Goal: Task Accomplishment & Management: Manage account settings

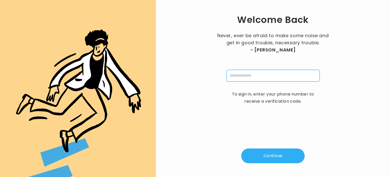
click at [254, 80] on input "tel" at bounding box center [273, 76] width 93 height 12
type input "**********"
click at [262, 157] on button "Continue" at bounding box center [273, 155] width 64 height 15
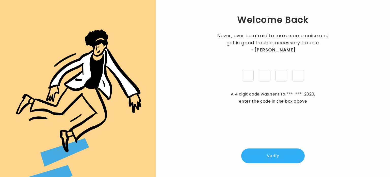
type input "*"
click at [270, 154] on button "Verify" at bounding box center [273, 155] width 64 height 15
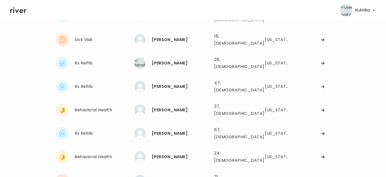
scroll to position [53, 0]
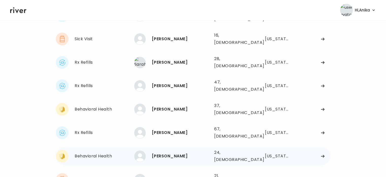
click at [165, 152] on div "Maria Pichardo" at bounding box center [181, 155] width 58 height 7
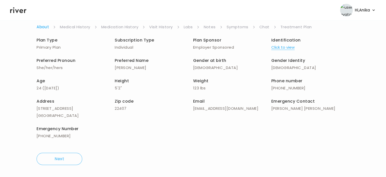
click at [279, 45] on button "Click to view" at bounding box center [283, 47] width 23 height 7
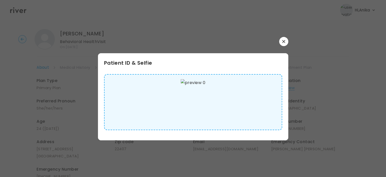
scroll to position [0, 0]
click at [286, 41] on button "button" at bounding box center [283, 41] width 9 height 9
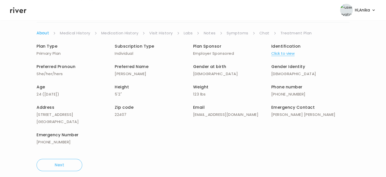
scroll to position [43, 0]
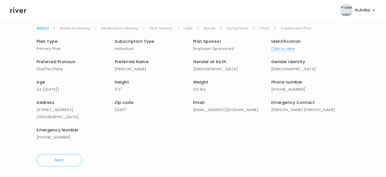
click at [83, 29] on link "Medical History" at bounding box center [75, 28] width 30 height 7
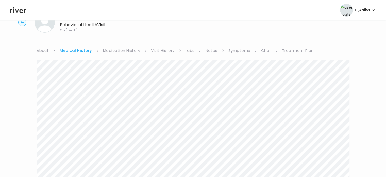
scroll to position [18, 0]
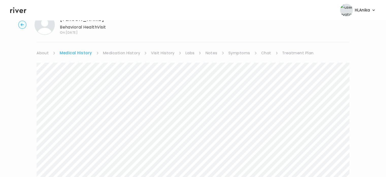
click at [115, 48] on div "Maria Pichardo Behavioral Health Visit On: 29 Sep 2025 About Medical History Me…" at bounding box center [193, 156] width 386 height 292
click at [117, 52] on link "Medication History" at bounding box center [121, 52] width 37 height 7
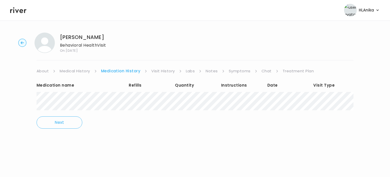
click at [159, 70] on link "Visit History" at bounding box center [162, 70] width 23 height 7
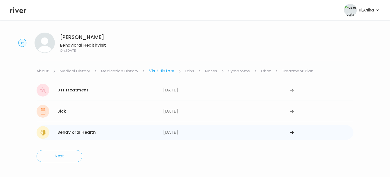
click at [175, 134] on div "08/15/2024" at bounding box center [226, 132] width 127 height 13
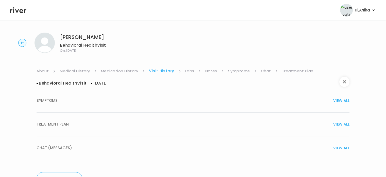
click at [183, 131] on button "TREATMENT PLAN VIEW ALL" at bounding box center [193, 124] width 313 height 24
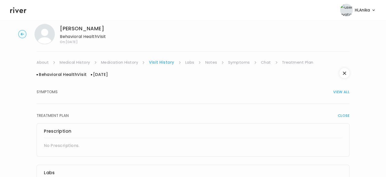
scroll to position [6, 0]
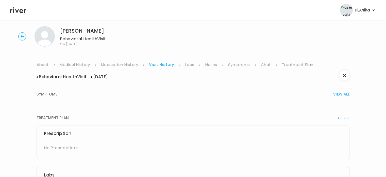
click at [187, 65] on link "Labs" at bounding box center [189, 64] width 9 height 7
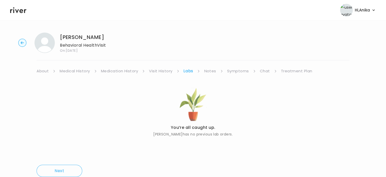
click at [208, 71] on link "Notes" at bounding box center [210, 70] width 12 height 7
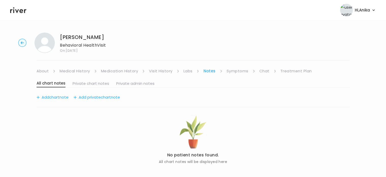
click at [235, 70] on link "Symptoms" at bounding box center [238, 70] width 22 height 7
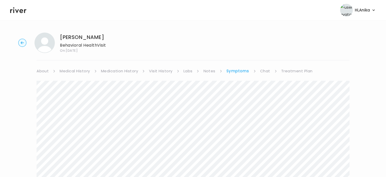
click at [298, 71] on link "Treatment Plan" at bounding box center [296, 70] width 31 height 7
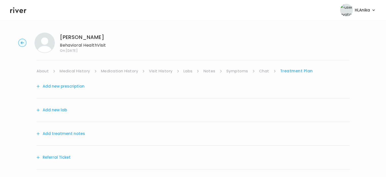
click at [67, 133] on button "Add treatment notes" at bounding box center [61, 133] width 49 height 7
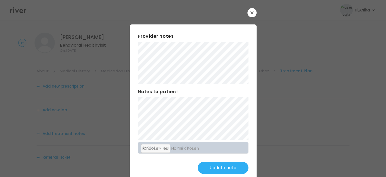
click at [202, 11] on div at bounding box center [193, 12] width 127 height 9
click at [214, 166] on button "Update note" at bounding box center [223, 167] width 51 height 12
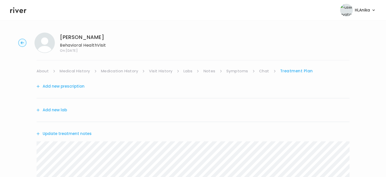
click at [238, 69] on link "Symptoms" at bounding box center [238, 70] width 22 height 7
click at [291, 70] on link "Treatment Plan" at bounding box center [296, 70] width 31 height 7
click at [78, 131] on button "Update treatment notes" at bounding box center [64, 133] width 55 height 7
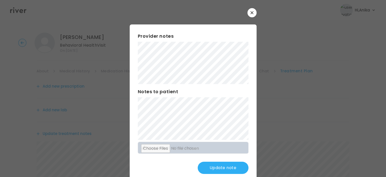
click at [218, 167] on button "Update note" at bounding box center [223, 167] width 51 height 12
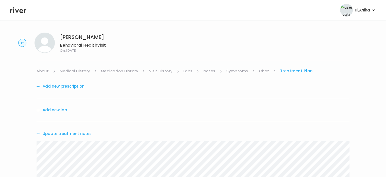
scroll to position [130, 0]
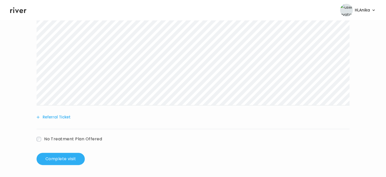
click at [60, 118] on button "Referral Ticket" at bounding box center [54, 116] width 34 height 7
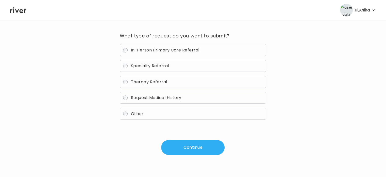
click at [160, 84] on span "Therapy Referral" at bounding box center [149, 82] width 36 height 6
click at [188, 149] on button "Continue" at bounding box center [193, 147] width 64 height 15
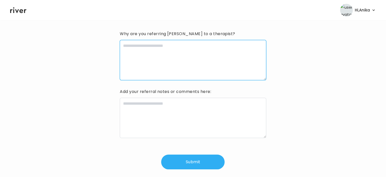
click at [179, 73] on textarea at bounding box center [193, 60] width 146 height 40
type textarea "**********"
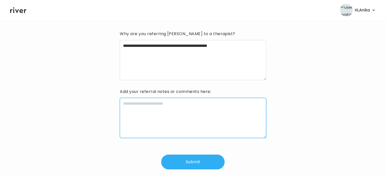
click at [171, 115] on textarea at bounding box center [193, 118] width 146 height 40
type textarea "**********"
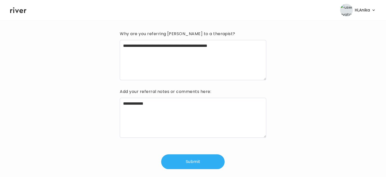
click at [181, 173] on div "**********" at bounding box center [193, 87] width 366 height 191
click at [181, 164] on button "Submit" at bounding box center [193, 161] width 64 height 15
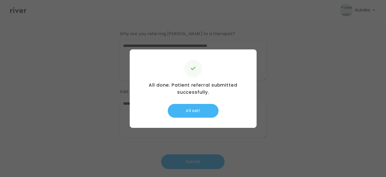
click at [205, 116] on button "All set!" at bounding box center [193, 111] width 51 height 14
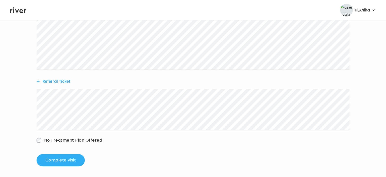
scroll to position [167, 0]
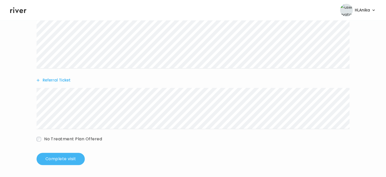
click at [65, 159] on button "Complete visit" at bounding box center [61, 158] width 48 height 12
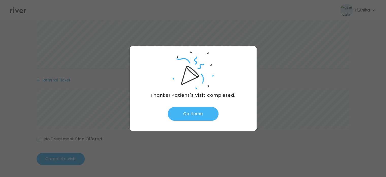
click at [196, 116] on button "Go Home" at bounding box center [193, 114] width 51 height 14
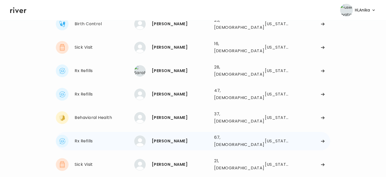
scroll to position [46, 0]
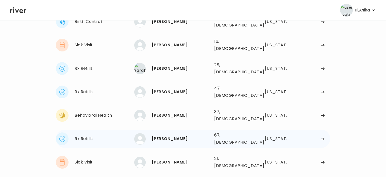
click at [181, 135] on div "[PERSON_NAME]" at bounding box center [181, 138] width 58 height 7
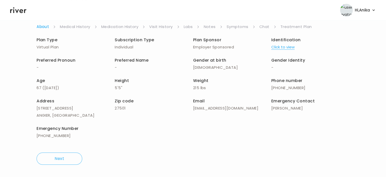
scroll to position [44, 0]
click at [278, 50] on button "Click to view" at bounding box center [283, 47] width 23 height 7
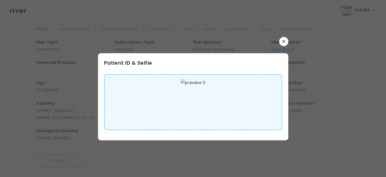
scroll to position [39, 0]
click at [285, 43] on button "button" at bounding box center [283, 41] width 9 height 9
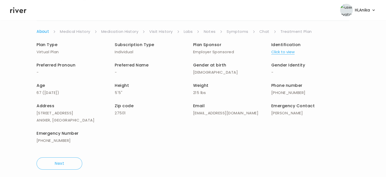
click at [84, 33] on link "Medical History" at bounding box center [75, 31] width 30 height 7
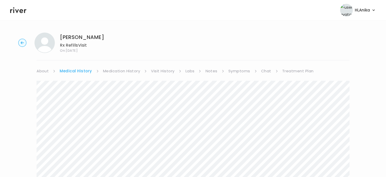
click at [128, 69] on link "Medication History" at bounding box center [121, 70] width 37 height 7
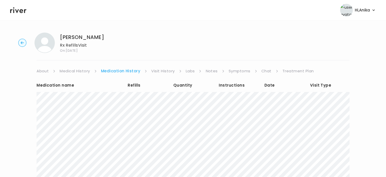
click at [157, 70] on link "Visit History" at bounding box center [162, 70] width 23 height 7
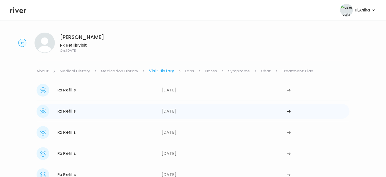
click at [177, 111] on div "06/30/2025" at bounding box center [224, 111] width 125 height 13
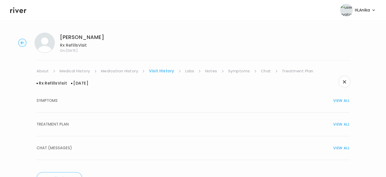
click at [289, 121] on div "TREATMENT PLAN VIEW ALL" at bounding box center [193, 123] width 313 height 7
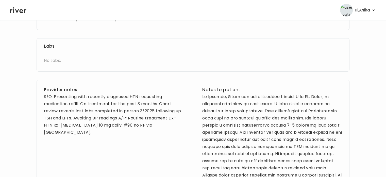
scroll to position [157, 0]
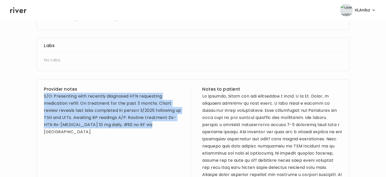
drag, startPoint x: 146, startPoint y: 128, endPoint x: 44, endPoint y: 96, distance: 107.4
drag, startPoint x: 44, startPoint y: 96, endPoint x: 37, endPoint y: 97, distance: 6.6
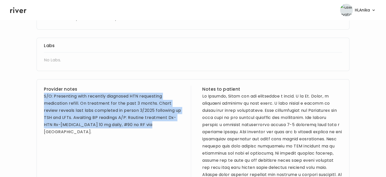
copy div "S/O: Presenting with recently diagnosed HTN requesting medication refill. On tr…"
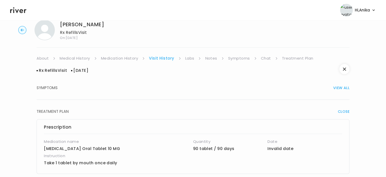
scroll to position [0, 0]
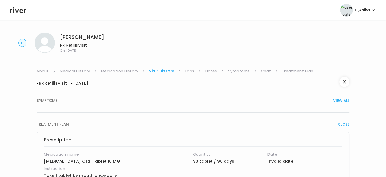
click at [127, 73] on link "Medication History" at bounding box center [119, 70] width 37 height 7
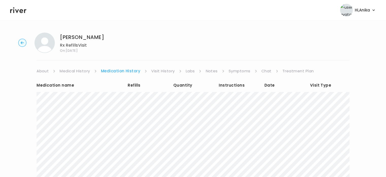
click at [164, 74] on link "Visit History" at bounding box center [162, 70] width 23 height 7
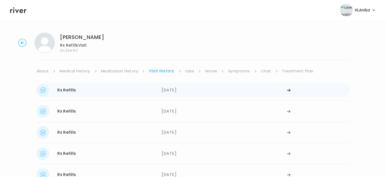
click at [177, 95] on div "08/25/2025" at bounding box center [224, 90] width 125 height 13
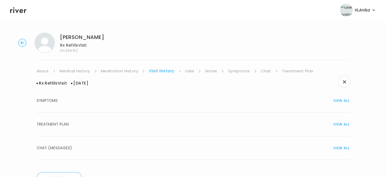
click at [180, 124] on div "TREATMENT PLAN VIEW ALL" at bounding box center [193, 123] width 313 height 7
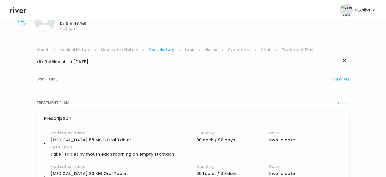
scroll to position [21, 0]
click at [189, 49] on link "Labs" at bounding box center [189, 50] width 9 height 7
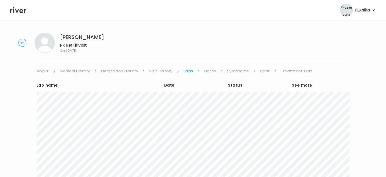
click at [209, 69] on link "Notes" at bounding box center [210, 70] width 12 height 7
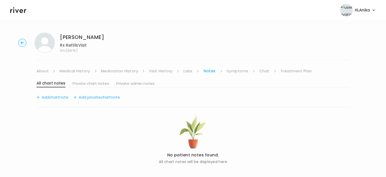
click at [234, 70] on link "Symptoms" at bounding box center [238, 70] width 22 height 7
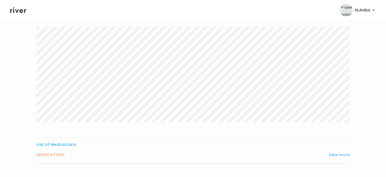
scroll to position [84, 0]
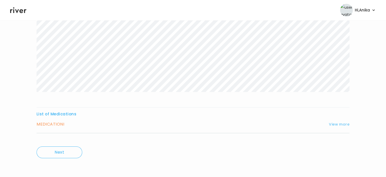
click at [341, 123] on button "View more" at bounding box center [339, 124] width 21 height 6
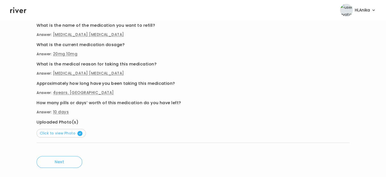
scroll to position [220, 0]
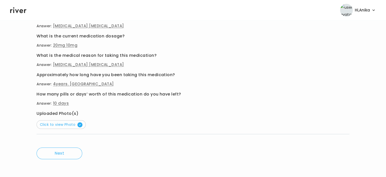
click at [58, 127] on button "Click to view Photo" at bounding box center [61, 124] width 49 height 9
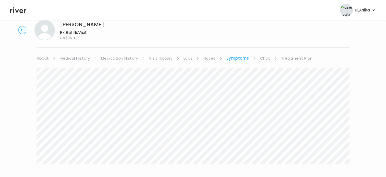
scroll to position [9, 0]
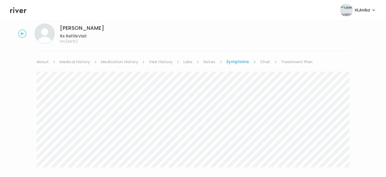
click at [156, 62] on link "Visit History" at bounding box center [160, 61] width 23 height 7
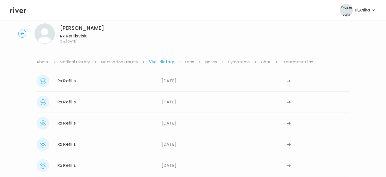
click at [135, 63] on link "Medication History" at bounding box center [119, 61] width 37 height 7
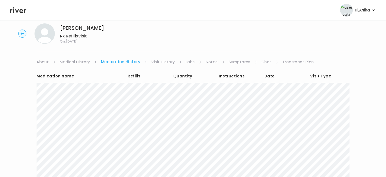
click at [232, 61] on link "Symptoms" at bounding box center [240, 61] width 22 height 7
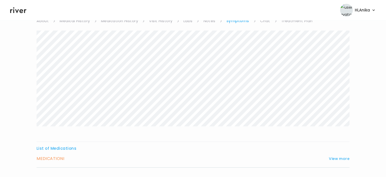
scroll to position [84, 0]
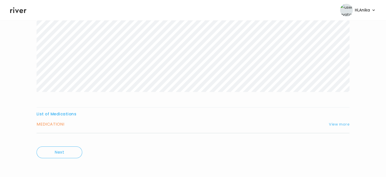
click at [343, 122] on button "View more" at bounding box center [339, 124] width 21 height 6
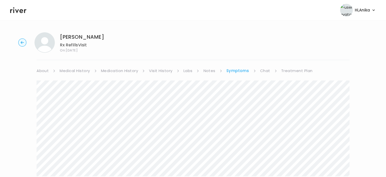
scroll to position [0, 0]
click at [157, 71] on link "Visit History" at bounding box center [160, 70] width 23 height 7
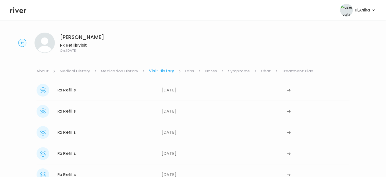
click at [122, 70] on link "Medication History" at bounding box center [119, 70] width 37 height 7
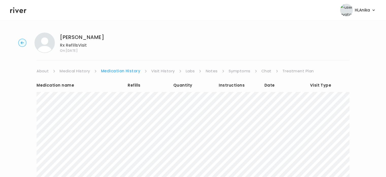
click at [292, 70] on link "Treatment Plan" at bounding box center [298, 70] width 31 height 7
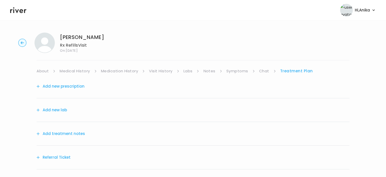
click at [67, 134] on button "Add treatment notes" at bounding box center [61, 133] width 49 height 7
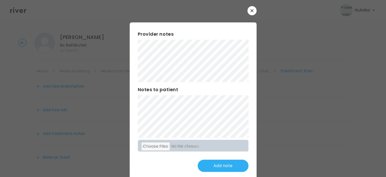
scroll to position [2, 0]
click at [217, 162] on button "Update note" at bounding box center [223, 166] width 51 height 12
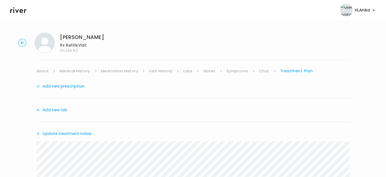
click at [67, 85] on button "Add new prescription" at bounding box center [61, 86] width 48 height 7
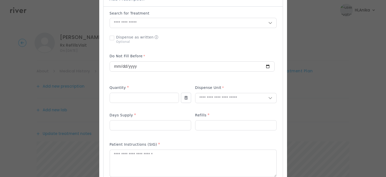
scroll to position [117, 0]
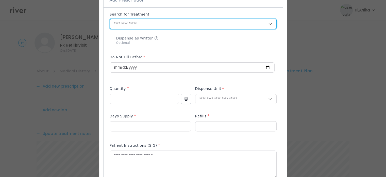
click at [144, 25] on input "text" at bounding box center [189, 24] width 159 height 10
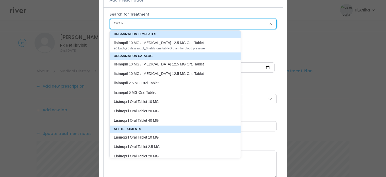
click at [151, 102] on p "Lisino pril Oral Tablet 10 MG" at bounding box center [172, 101] width 117 height 5
type input "**********"
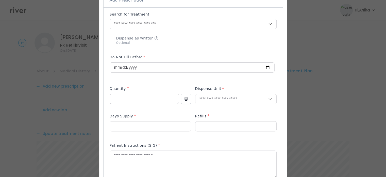
click at [151, 101] on input "number" at bounding box center [144, 99] width 69 height 10
type input "**"
click at [216, 103] on input "text" at bounding box center [232, 99] width 73 height 10
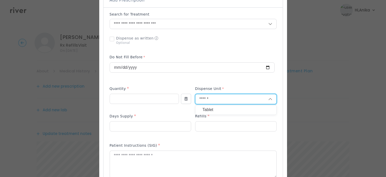
type input "******"
click at [214, 109] on p "Tablet" at bounding box center [236, 109] width 67 height 7
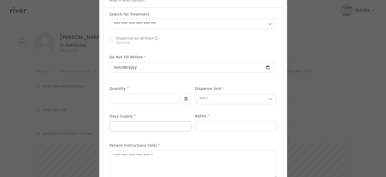
click at [154, 131] on div at bounding box center [151, 126] width 82 height 10
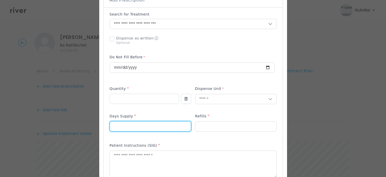
click at [151, 127] on input "number" at bounding box center [150, 126] width 81 height 10
type input "**"
click at [209, 130] on input "number" at bounding box center [236, 126] width 81 height 10
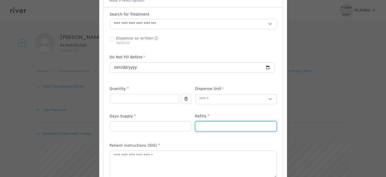
type input "*"
click at [199, 161] on textarea at bounding box center [193, 163] width 167 height 27
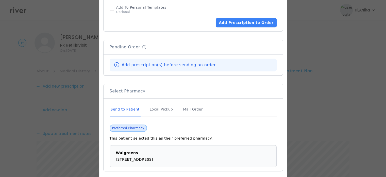
scroll to position [351, 0]
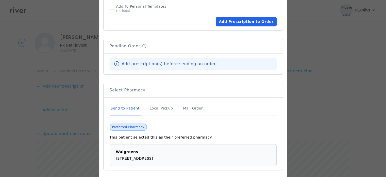
type textarea "**********"
click at [250, 25] on button "Add Prescription to Order" at bounding box center [246, 21] width 61 height 9
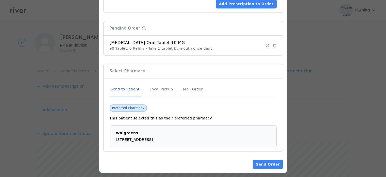
scroll to position [372, 0]
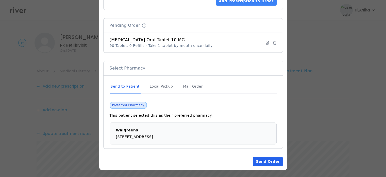
click at [261, 159] on button "Send Order" at bounding box center [268, 160] width 30 height 9
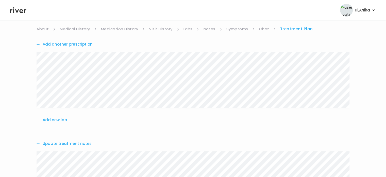
scroll to position [46, 0]
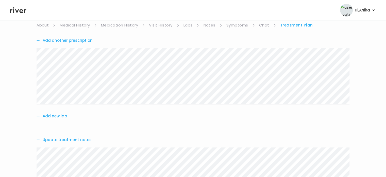
click at [68, 40] on button "Add another prescription" at bounding box center [65, 40] width 56 height 7
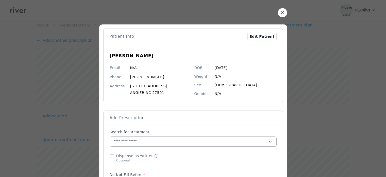
click at [156, 141] on input "text" at bounding box center [189, 141] width 159 height 10
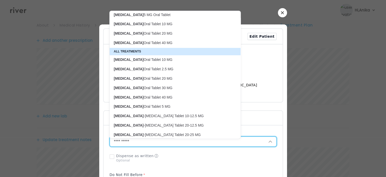
scroll to position [59, 0]
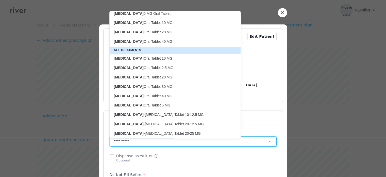
click at [150, 23] on p "Lisinopril Oral Tablet 10 MG" at bounding box center [172, 22] width 117 height 5
type input "**********"
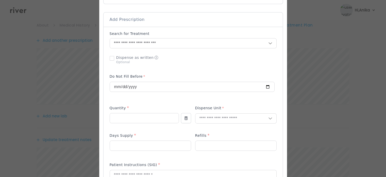
scroll to position [103, 0]
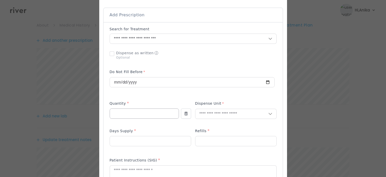
click at [148, 112] on input "number" at bounding box center [144, 113] width 69 height 10
type input "**"
click at [207, 112] on input "text" at bounding box center [232, 114] width 73 height 10
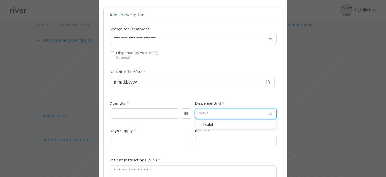
type input "******"
click at [206, 121] on p "Tablet" at bounding box center [236, 124] width 67 height 7
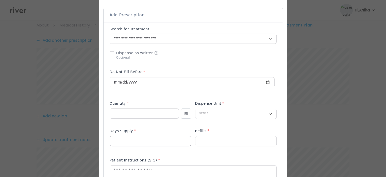
click at [155, 139] on input "number" at bounding box center [150, 141] width 81 height 10
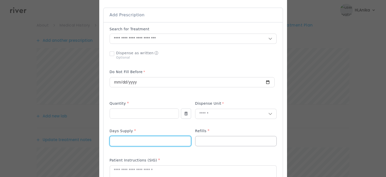
type input "**"
click at [206, 140] on input "number" at bounding box center [236, 141] width 81 height 10
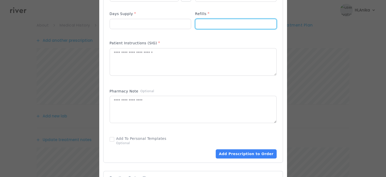
scroll to position [224, 0]
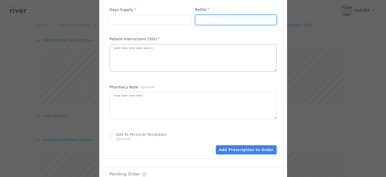
type input "*"
click at [185, 63] on textarea at bounding box center [193, 57] width 167 height 27
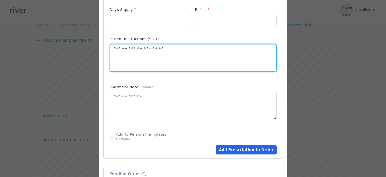
type textarea "**********"
click at [238, 146] on button "Add Prescription to Order" at bounding box center [246, 149] width 61 height 9
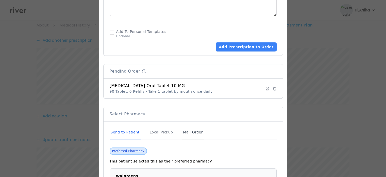
click at [183, 132] on div "Mail Order" at bounding box center [193, 132] width 22 height 14
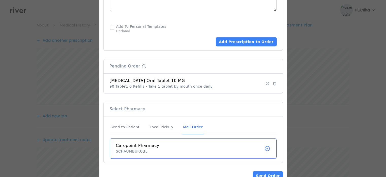
scroll to position [345, 0]
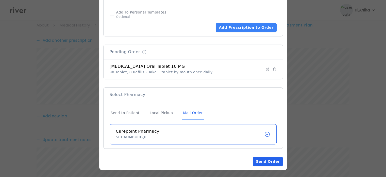
click at [262, 160] on button "Send Order" at bounding box center [268, 160] width 30 height 9
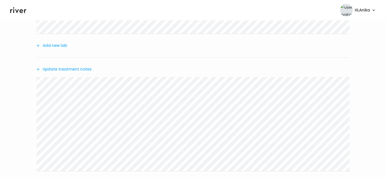
scroll to position [172, 0]
click at [75, 62] on button "Update treatment notes" at bounding box center [64, 64] width 55 height 7
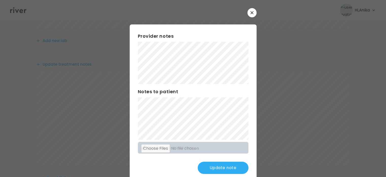
click at [217, 165] on button "Update note" at bounding box center [223, 167] width 51 height 12
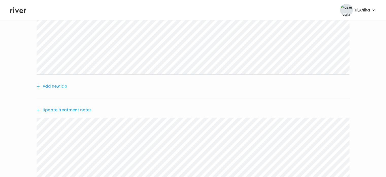
scroll to position [190, 0]
click at [78, 45] on button "Update treatment notes" at bounding box center [64, 45] width 55 height 7
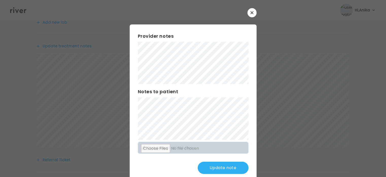
click at [218, 164] on button "Update note" at bounding box center [223, 167] width 51 height 12
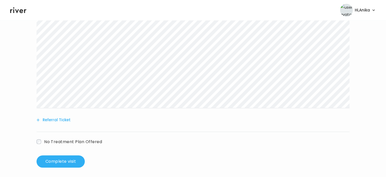
scroll to position [233, 0]
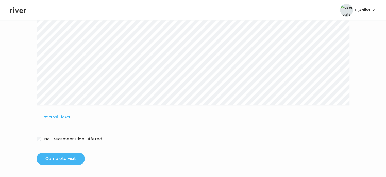
click at [66, 156] on button "Complete visit" at bounding box center [61, 158] width 48 height 12
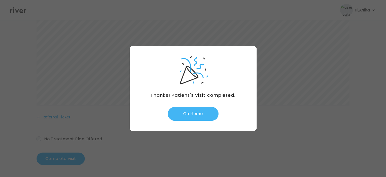
click at [199, 114] on button "Go Home" at bounding box center [193, 114] width 51 height 14
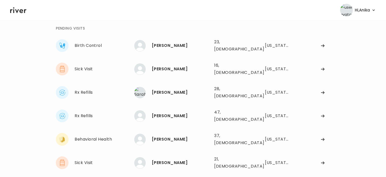
scroll to position [22, 0]
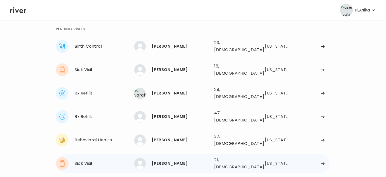
click at [174, 160] on div "[PERSON_NAME]" at bounding box center [181, 163] width 58 height 7
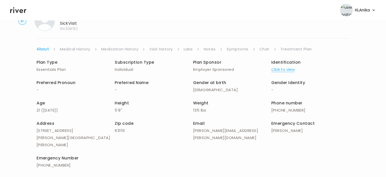
click at [245, 47] on link "Symptoms" at bounding box center [238, 48] width 22 height 7
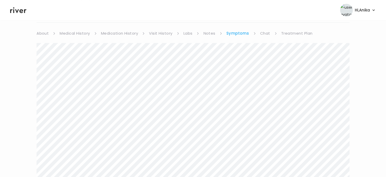
scroll to position [40, 0]
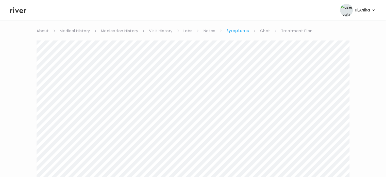
click at [287, 29] on link "Treatment Plan" at bounding box center [296, 30] width 31 height 7
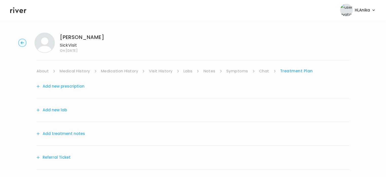
click at [68, 135] on button "Add treatment notes" at bounding box center [61, 133] width 49 height 7
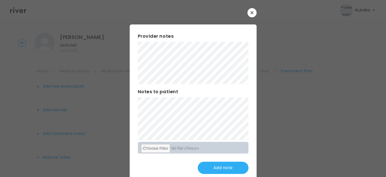
click at [132, 63] on div "Provider notes Notes to patient Click here to attach files Add note" at bounding box center [193, 102] width 127 height 157
click at [223, 166] on button "Update note" at bounding box center [223, 167] width 51 height 12
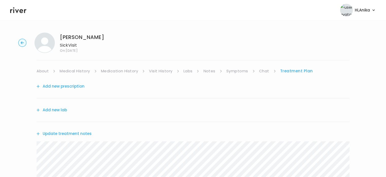
click at [240, 73] on link "Symptoms" at bounding box center [238, 70] width 22 height 7
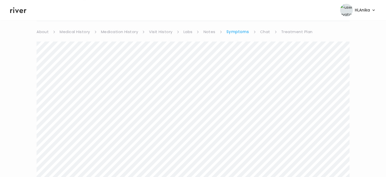
scroll to position [17, 0]
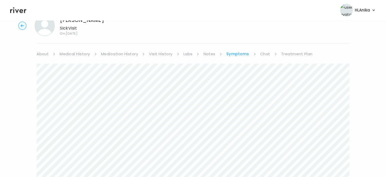
click at [295, 53] on link "Treatment Plan" at bounding box center [296, 53] width 31 height 7
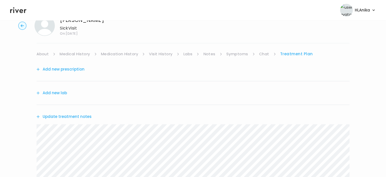
click at [76, 115] on button "Update treatment notes" at bounding box center [64, 116] width 55 height 7
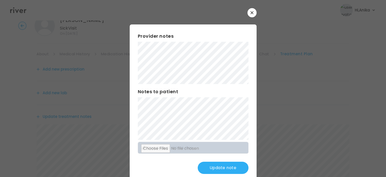
click at [221, 169] on button "Update note" at bounding box center [223, 167] width 51 height 12
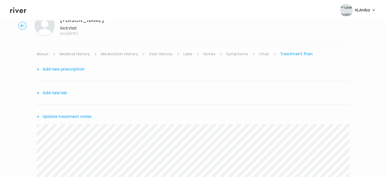
click at [75, 54] on link "Medical History" at bounding box center [75, 53] width 30 height 7
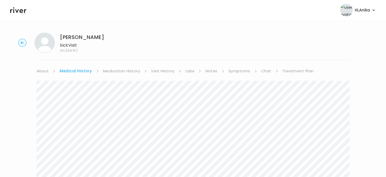
click at [297, 69] on link "Treatment Plan" at bounding box center [297, 70] width 31 height 7
click at [84, 87] on div "Add new prescription" at bounding box center [193, 86] width 313 height 24
click at [76, 87] on button "Add new prescription" at bounding box center [61, 86] width 48 height 7
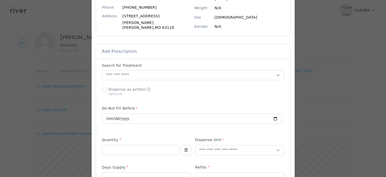
scroll to position [69, 0]
click at [154, 73] on input "text" at bounding box center [189, 75] width 174 height 10
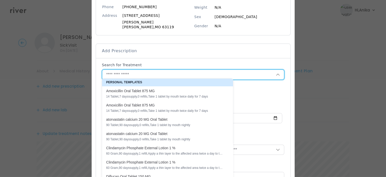
click at [154, 93] on div "A m o x i c i l l i n O r a l T a b l e t 8 7 5 M G 14 Tablet , 7 days supply, …" at bounding box center [164, 93] width 117 height 10
type input "**********"
type input "**"
type input "*"
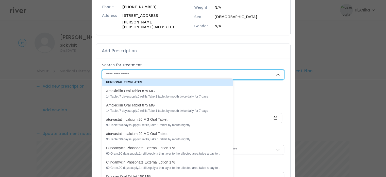
type textarea "**********"
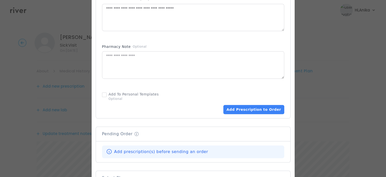
scroll to position [267, 0]
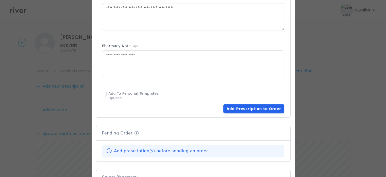
click at [241, 106] on button "Add Prescription to Order" at bounding box center [254, 108] width 61 height 9
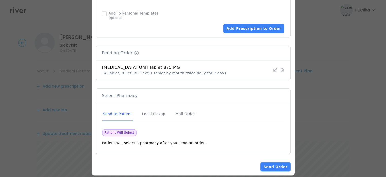
scroll to position [350, 0]
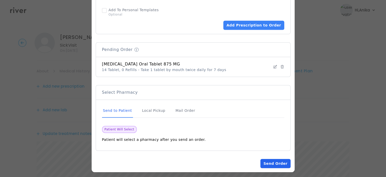
click at [270, 159] on button "Send Order" at bounding box center [276, 163] width 30 height 9
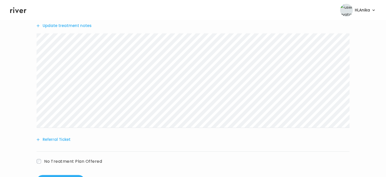
scroll to position [162, 0]
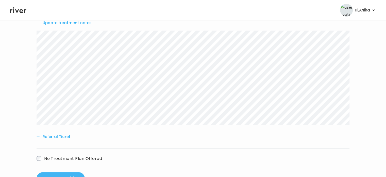
click at [45, 174] on button "Complete visit" at bounding box center [61, 178] width 48 height 12
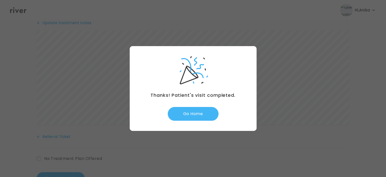
click at [193, 112] on button "Go Home" at bounding box center [193, 114] width 51 height 14
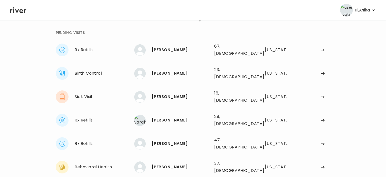
scroll to position [19, 0]
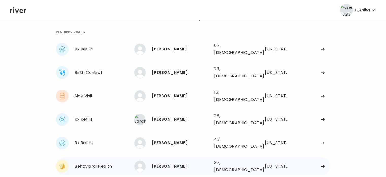
click at [173, 162] on div "[PERSON_NAME]" at bounding box center [181, 165] width 58 height 7
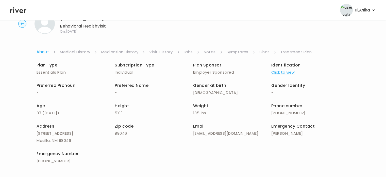
click at [284, 68] on div "Identification Click to view" at bounding box center [311, 68] width 78 height 14
click at [283, 72] on button "Click to view" at bounding box center [283, 72] width 23 height 7
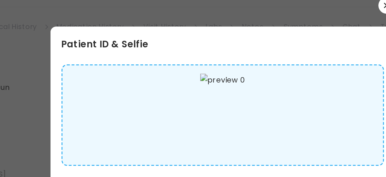
scroll to position [18, 0]
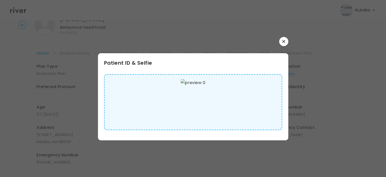
click at [286, 43] on button "button" at bounding box center [283, 41] width 9 height 9
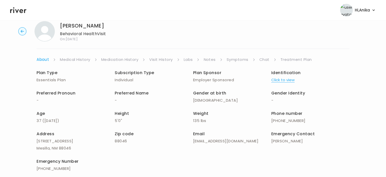
scroll to position [11, 0]
click at [74, 54] on div "[PERSON_NAME] Behavioral Health Visit On: [DATE] About Medical History Medicati…" at bounding box center [193, 110] width 386 height 184
click at [74, 60] on link "Medical History" at bounding box center [75, 59] width 30 height 7
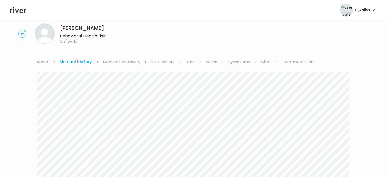
scroll to position [6, 0]
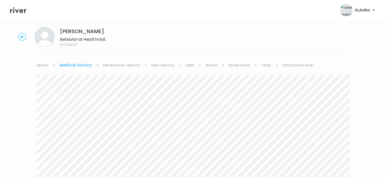
click at [128, 60] on div "[PERSON_NAME] Behavioral Health Visit On: [DATE] About Medical History Medicati…" at bounding box center [193, 169] width 386 height 292
click at [128, 64] on link "Medication History" at bounding box center [121, 64] width 37 height 7
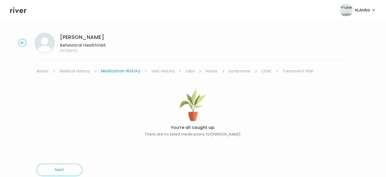
click at [159, 69] on link "Visit History" at bounding box center [162, 70] width 23 height 7
click at [188, 71] on link "Labs" at bounding box center [189, 70] width 9 height 7
click at [208, 73] on link "Notes" at bounding box center [210, 70] width 12 height 7
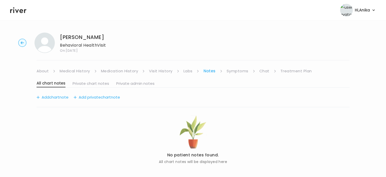
click at [234, 72] on link "Symptoms" at bounding box center [238, 70] width 22 height 7
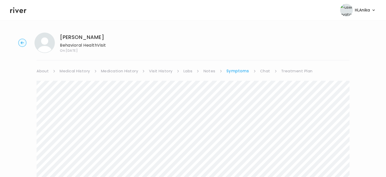
click at [263, 70] on link "Chat" at bounding box center [265, 70] width 10 height 7
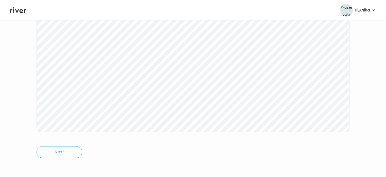
scroll to position [89, 0]
click at [29, 101] on div "[PERSON_NAME] Behavioral Health Visit On: [DATE] About Medical History Medicati…" at bounding box center [193, 63] width 386 height 246
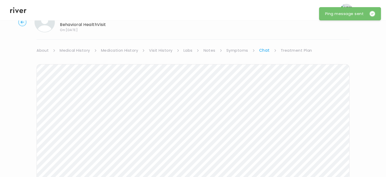
scroll to position [23, 0]
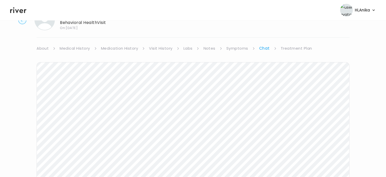
click at [21, 11] on icon at bounding box center [18, 10] width 16 height 8
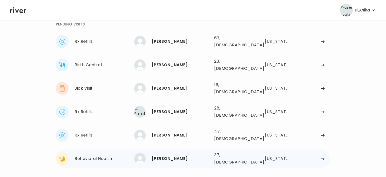
scroll to position [34, 0]
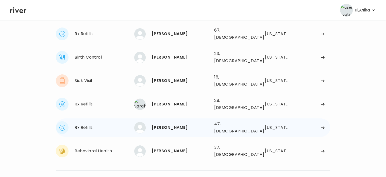
click at [197, 124] on div "[PERSON_NAME]" at bounding box center [181, 127] width 58 height 7
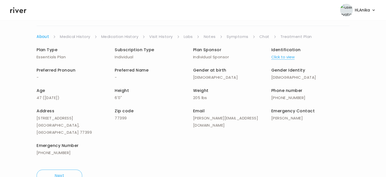
click at [286, 57] on button "Click to view" at bounding box center [283, 56] width 23 height 7
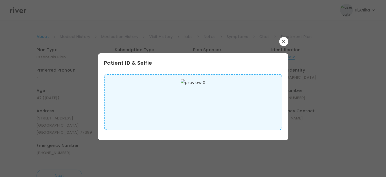
click at [286, 44] on button "button" at bounding box center [283, 41] width 9 height 9
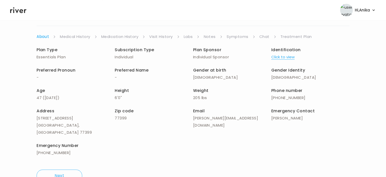
click at [83, 34] on link "Medical History" at bounding box center [75, 36] width 30 height 7
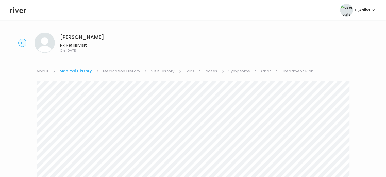
click at [126, 68] on link "Medication History" at bounding box center [121, 70] width 37 height 7
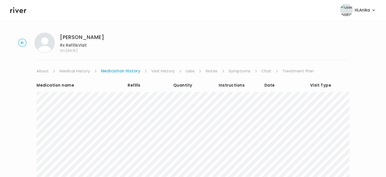
click at [155, 72] on link "Visit History" at bounding box center [162, 70] width 23 height 7
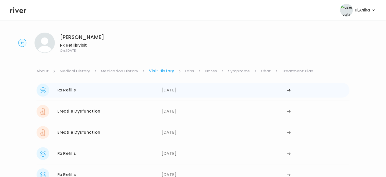
click at [168, 88] on div "[DATE]" at bounding box center [224, 90] width 125 height 13
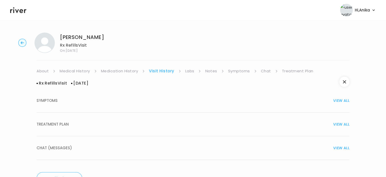
click at [172, 123] on div "TREATMENT PLAN VIEW ALL" at bounding box center [193, 123] width 313 height 7
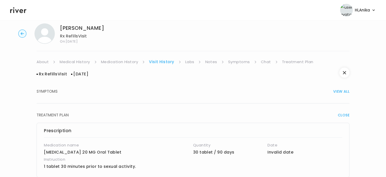
scroll to position [9, 0]
click at [121, 61] on link "Medication History" at bounding box center [119, 61] width 37 height 7
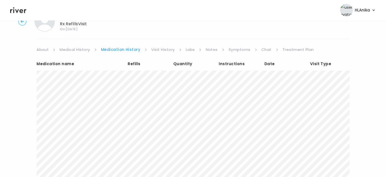
scroll to position [21, 0]
click at [163, 48] on link "Visit History" at bounding box center [162, 49] width 23 height 7
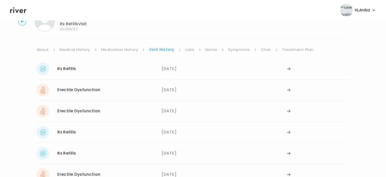
click at [186, 49] on link "Labs" at bounding box center [189, 49] width 9 height 7
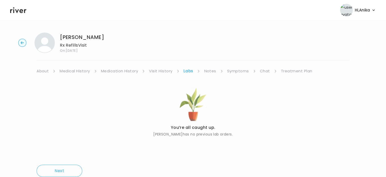
click at [208, 69] on link "Notes" at bounding box center [210, 70] width 12 height 7
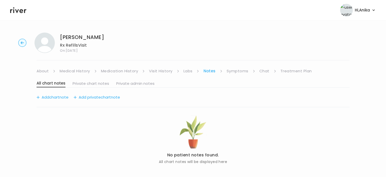
click at [233, 72] on link "Symptoms" at bounding box center [238, 70] width 22 height 7
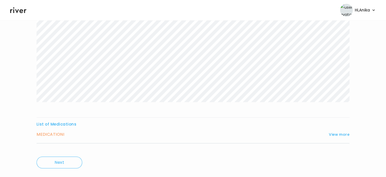
scroll to position [84, 0]
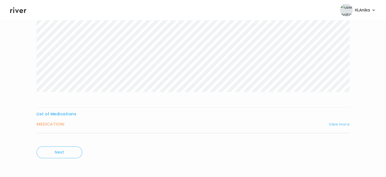
click at [344, 122] on button "View more" at bounding box center [339, 124] width 21 height 6
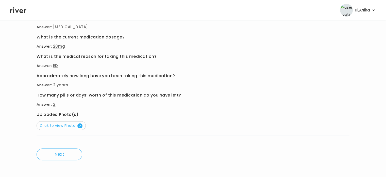
scroll to position [221, 0]
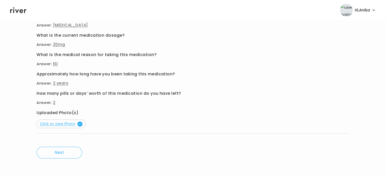
click at [70, 123] on span "Click to view Photo" at bounding box center [61, 123] width 43 height 5
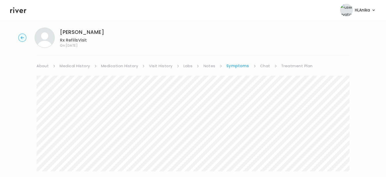
scroll to position [0, 0]
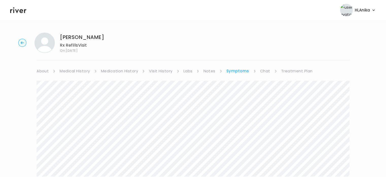
click at [294, 71] on link "Treatment Plan" at bounding box center [296, 70] width 31 height 7
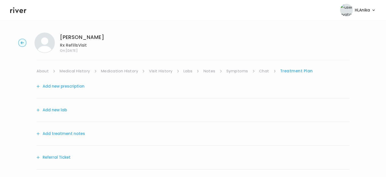
click at [56, 131] on button "Add treatment notes" at bounding box center [61, 133] width 49 height 7
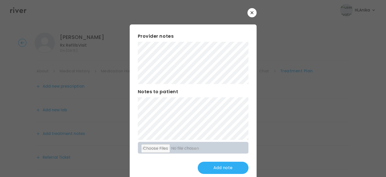
click at [11, 85] on div at bounding box center [193, 88] width 386 height 177
click at [206, 169] on button "Update note" at bounding box center [223, 167] width 51 height 12
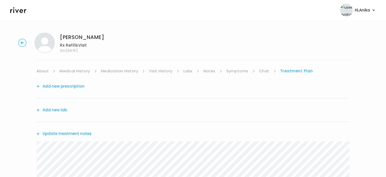
click at [124, 74] on link "Medication History" at bounding box center [119, 70] width 37 height 7
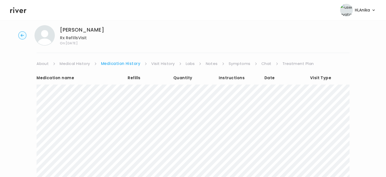
scroll to position [9, 0]
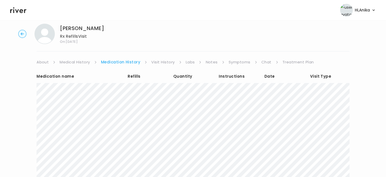
click at [169, 62] on link "Visit History" at bounding box center [162, 61] width 23 height 7
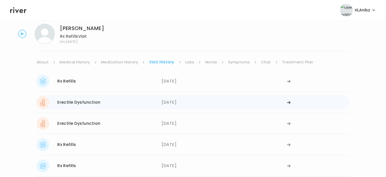
click at [165, 100] on div "06/10/2025" at bounding box center [224, 102] width 125 height 13
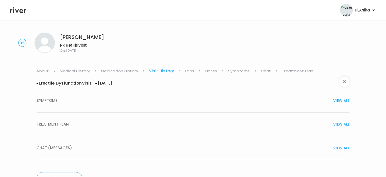
click at [185, 128] on button "TREATMENT PLAN VIEW ALL" at bounding box center [193, 124] width 313 height 24
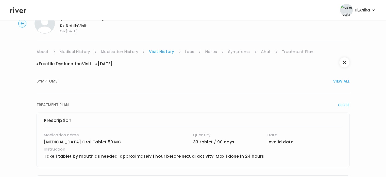
scroll to position [19, 0]
click at [127, 49] on link "Medication History" at bounding box center [119, 52] width 37 height 7
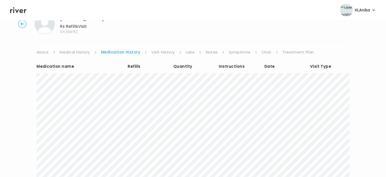
click at [162, 52] on link "Visit History" at bounding box center [162, 52] width 23 height 7
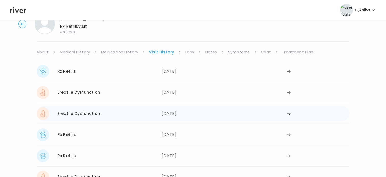
click at [170, 116] on div "05/23/2025" at bounding box center [224, 113] width 125 height 13
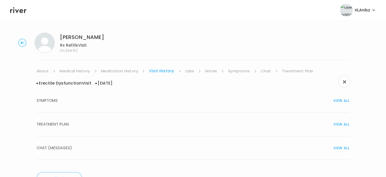
click at [208, 122] on div "TREATMENT PLAN VIEW ALL" at bounding box center [193, 123] width 313 height 7
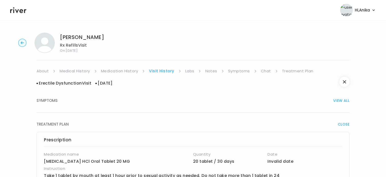
click at [267, 73] on link "Chat" at bounding box center [266, 70] width 10 height 7
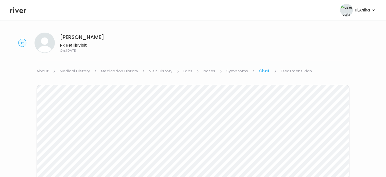
click at [285, 73] on link "Treatment Plan" at bounding box center [296, 70] width 31 height 7
click at [67, 132] on button "Update treatment notes" at bounding box center [64, 133] width 55 height 7
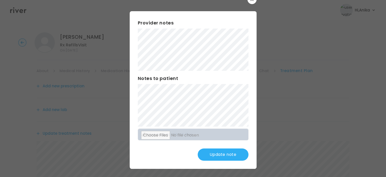
scroll to position [1, 0]
click at [222, 153] on button "Update note" at bounding box center [223, 154] width 51 height 12
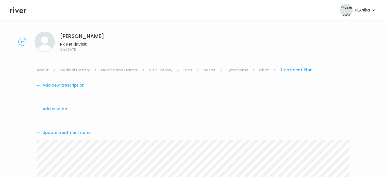
click at [59, 86] on button "Add new prescription" at bounding box center [61, 85] width 48 height 7
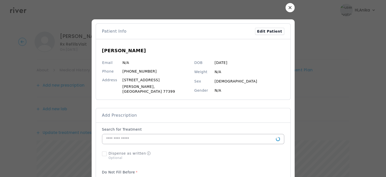
scroll to position [10, 0]
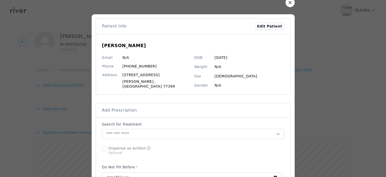
click at [141, 125] on div "Search for Treatment" at bounding box center [193, 124] width 182 height 7
click at [141, 131] on input "text" at bounding box center [189, 134] width 174 height 10
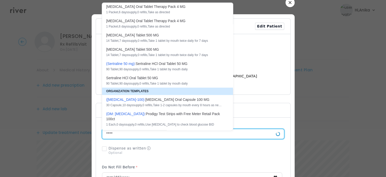
scroll to position [0, 0]
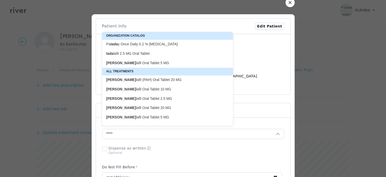
click at [151, 106] on p "Tada lafil Oral Tablet 20 MG" at bounding box center [164, 107] width 117 height 5
type input "**********"
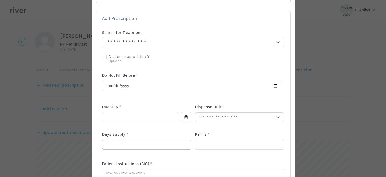
scroll to position [110, 0]
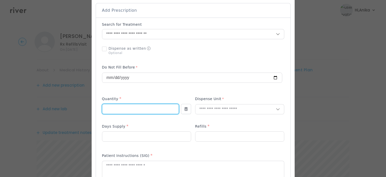
click at [139, 107] on input "number" at bounding box center [140, 109] width 76 height 10
type input "**"
click at [223, 104] on input "text" at bounding box center [236, 109] width 81 height 10
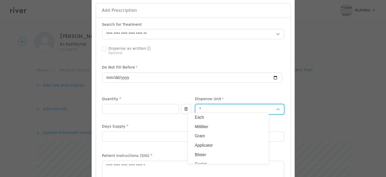
type input "**"
click at [174, 134] on input "number" at bounding box center [146, 136] width 89 height 10
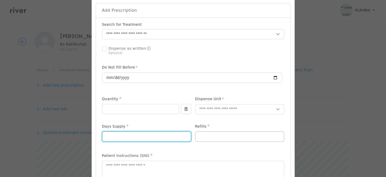
type input "*"
click at [209, 134] on input "number" at bounding box center [240, 136] width 89 height 10
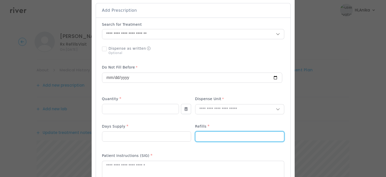
type input "*"
click at [193, 90] on div "Add Prescription to Order" at bounding box center [193, 146] width 182 height 248
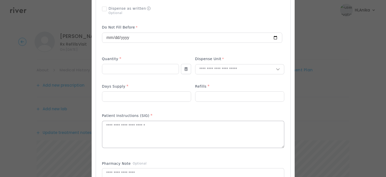
scroll to position [158, 0]
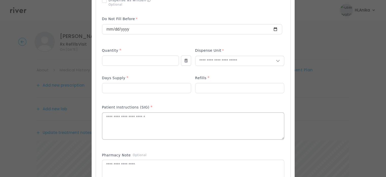
click at [173, 132] on textarea at bounding box center [193, 125] width 182 height 27
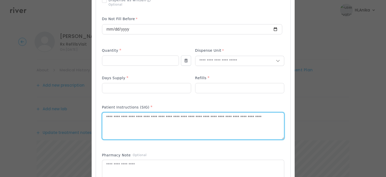
click at [231, 115] on textarea "**********" at bounding box center [193, 125] width 182 height 27
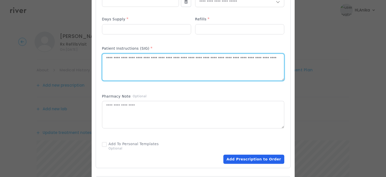
scroll to position [226, 0]
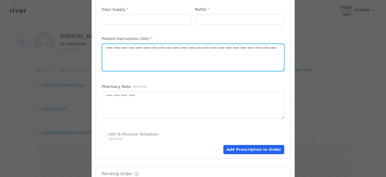
type textarea "**********"
click at [249, 149] on button "Add Prescription to Order" at bounding box center [254, 149] width 61 height 9
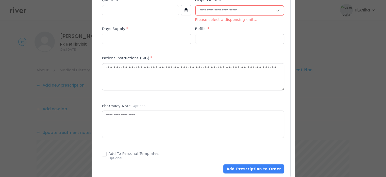
scroll to position [207, 0]
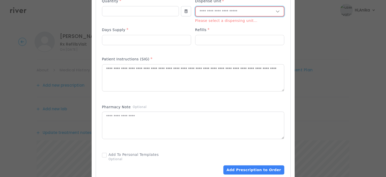
click at [213, 7] on input "text" at bounding box center [236, 12] width 80 height 10
type input "******"
click at [211, 19] on p "Tablet" at bounding box center [228, 20] width 67 height 7
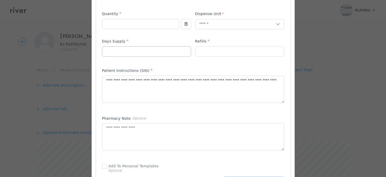
scroll to position [194, 0]
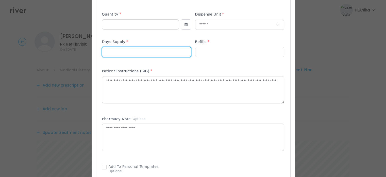
drag, startPoint x: 117, startPoint y: 50, endPoint x: 90, endPoint y: 50, distance: 27.4
click at [90, 50] on div "​" at bounding box center [193, 71] width 386 height 531
type input "**"
drag, startPoint x: 203, startPoint y: 49, endPoint x: 178, endPoint y: 46, distance: 25.5
click at [178, 46] on div at bounding box center [193, 51] width 182 height 24
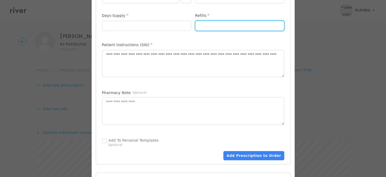
scroll to position [240, 0]
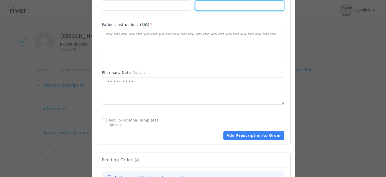
type input "*"
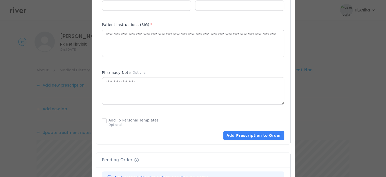
click at [244, 127] on div "Add Prescription to Order" at bounding box center [193, 127] width 182 height 24
click at [246, 132] on button "Add Prescription to Order" at bounding box center [254, 135] width 61 height 9
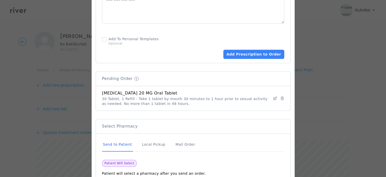
scroll to position [355, 0]
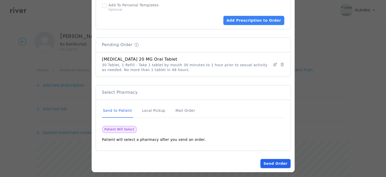
click at [280, 159] on button "Send Order" at bounding box center [276, 163] width 30 height 9
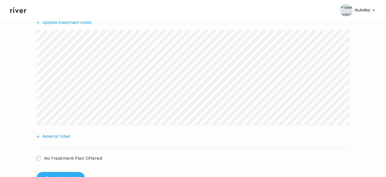
scroll to position [179, 0]
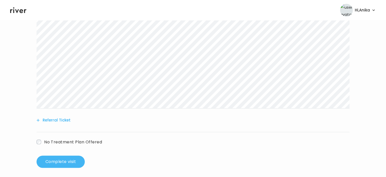
click at [69, 157] on button "Complete visit" at bounding box center [61, 161] width 48 height 12
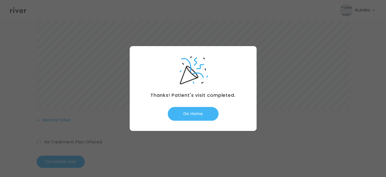
click at [196, 111] on button "Go Home" at bounding box center [193, 114] width 51 height 14
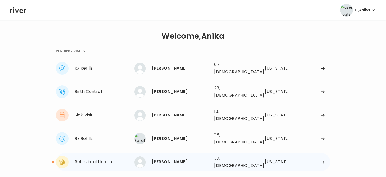
click at [179, 158] on div "[PERSON_NAME]" at bounding box center [181, 161] width 58 height 7
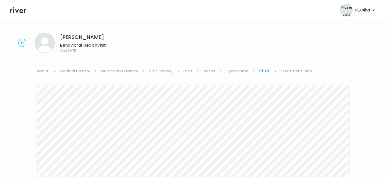
click at [293, 73] on link "Treatment Plan" at bounding box center [296, 70] width 31 height 7
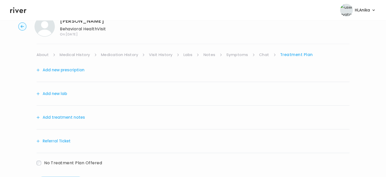
scroll to position [18, 0]
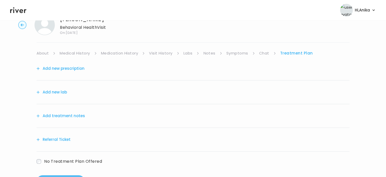
click at [66, 113] on button "Add treatment notes" at bounding box center [61, 115] width 49 height 7
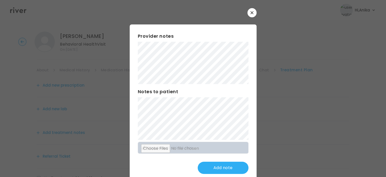
scroll to position [0, 0]
click at [222, 165] on button "Update note" at bounding box center [223, 167] width 51 height 12
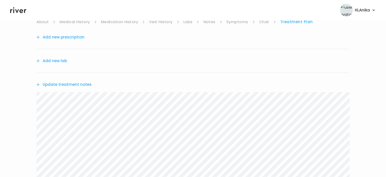
scroll to position [49, 0]
click at [239, 23] on link "Symptoms" at bounding box center [238, 22] width 22 height 7
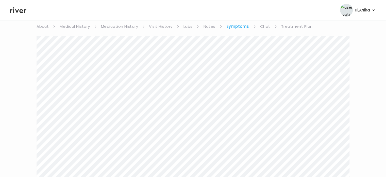
scroll to position [14, 0]
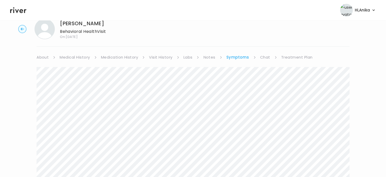
click at [293, 58] on link "Treatment Plan" at bounding box center [296, 57] width 31 height 7
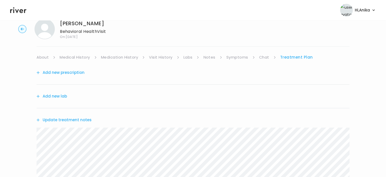
click at [77, 119] on button "Update treatment notes" at bounding box center [64, 119] width 55 height 7
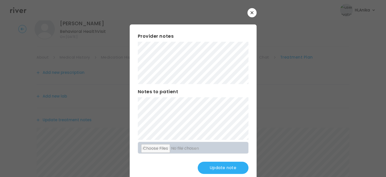
click at [135, 67] on div "Provider notes Notes to patient Click here to attach files Update note" at bounding box center [193, 102] width 127 height 157
click at [208, 167] on button "Update note" at bounding box center [223, 167] width 51 height 12
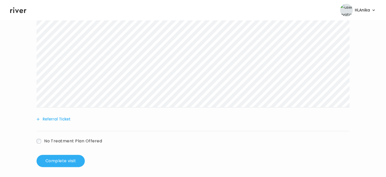
scroll to position [130, 0]
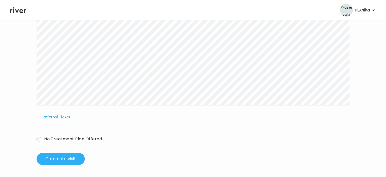
click at [61, 115] on button "Referral Ticket" at bounding box center [54, 116] width 34 height 7
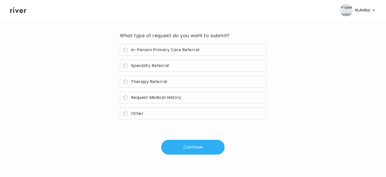
scroll to position [36, 0]
click at [157, 82] on span "Therapy Referral" at bounding box center [149, 82] width 36 height 6
click at [192, 143] on button "Continue" at bounding box center [193, 147] width 64 height 15
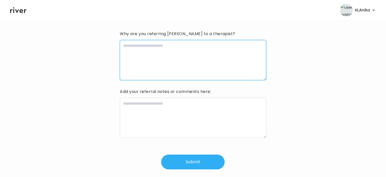
click at [177, 60] on textarea at bounding box center [193, 60] width 146 height 40
type textarea "**********"
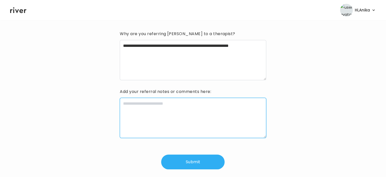
click at [167, 112] on textarea at bounding box center [193, 118] width 146 height 40
type textarea "**********"
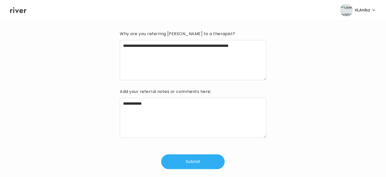
click at [192, 161] on button "Submit" at bounding box center [193, 161] width 64 height 15
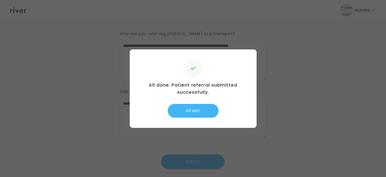
click at [205, 112] on button "All set!" at bounding box center [193, 111] width 51 height 14
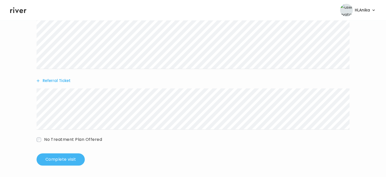
scroll to position [167, 0]
click at [70, 159] on button "Complete visit" at bounding box center [61, 158] width 48 height 12
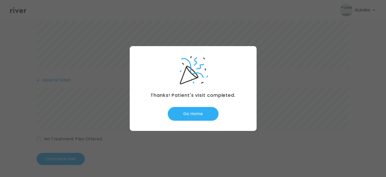
click at [204, 106] on div "Thanks! Patient's visit completed. Go Home" at bounding box center [193, 88] width 127 height 85
click at [200, 112] on button "Go Home" at bounding box center [193, 114] width 51 height 14
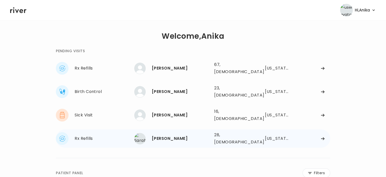
click at [174, 135] on div "[PERSON_NAME]" at bounding box center [181, 138] width 58 height 7
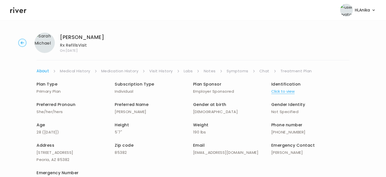
click at [285, 89] on button "Click to view" at bounding box center [283, 91] width 23 height 7
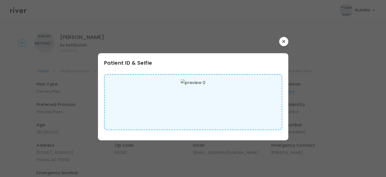
click at [286, 43] on button "button" at bounding box center [283, 41] width 9 height 9
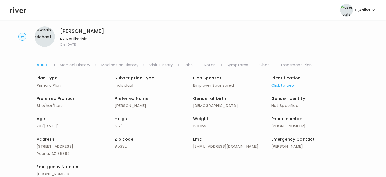
scroll to position [5, 0]
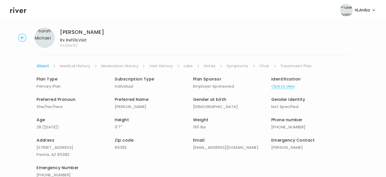
click at [78, 65] on link "Medical History" at bounding box center [75, 65] width 30 height 7
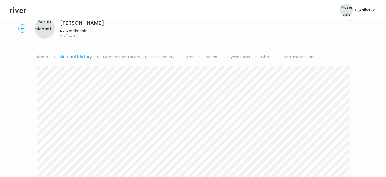
scroll to position [14, 0]
click at [116, 59] on link "Medication History" at bounding box center [121, 56] width 37 height 7
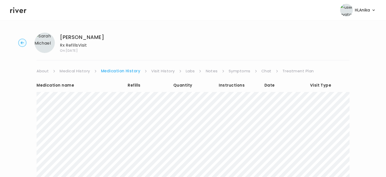
click at [157, 71] on link "Visit History" at bounding box center [162, 70] width 23 height 7
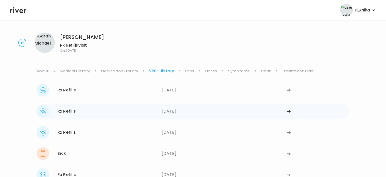
click at [159, 112] on div "Rx Refills [DATE]" at bounding box center [99, 111] width 125 height 13
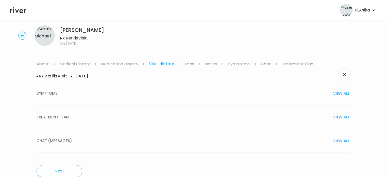
scroll to position [16, 0]
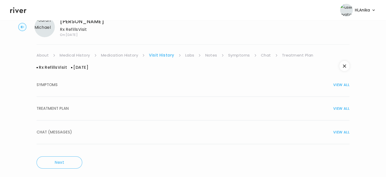
click at [174, 108] on div "TREATMENT PLAN VIEW ALL" at bounding box center [193, 108] width 313 height 7
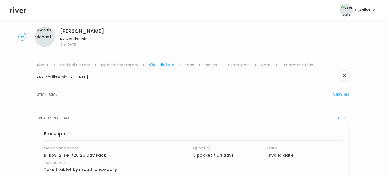
scroll to position [0, 0]
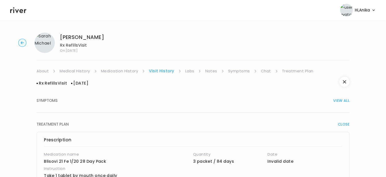
click at [245, 70] on link "Symptoms" at bounding box center [239, 70] width 22 height 7
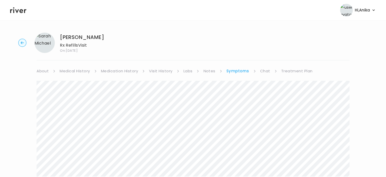
click at [159, 68] on link "Visit History" at bounding box center [160, 70] width 23 height 7
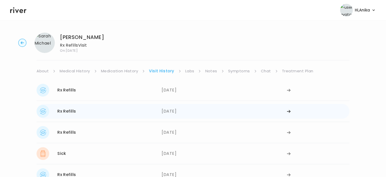
click at [176, 114] on div "07/04/2025" at bounding box center [224, 111] width 125 height 13
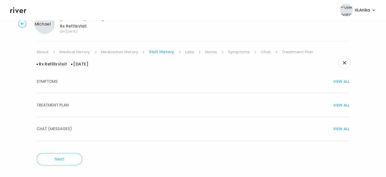
scroll to position [19, 0]
drag, startPoint x: 176, startPoint y: 114, endPoint x: 172, endPoint y: 100, distance: 14.4
click at [172, 101] on button "TREATMENT PLAN VIEW ALL" at bounding box center [193, 105] width 313 height 24
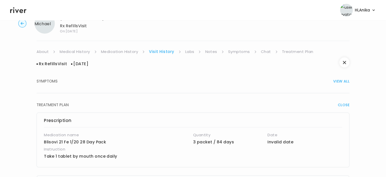
click at [172, 100] on button "TREATMENT PLAN CLOSE" at bounding box center [193, 104] width 313 height 23
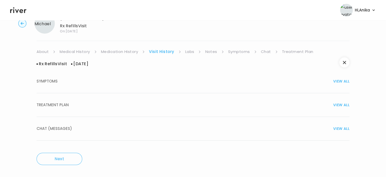
click at [160, 106] on div "TREATMENT PLAN VIEW ALL" at bounding box center [193, 104] width 313 height 7
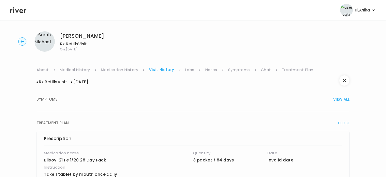
scroll to position [0, 0]
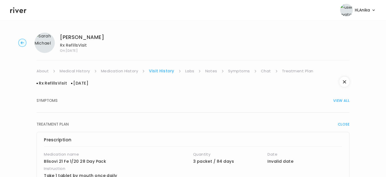
click at [264, 73] on link "Chat" at bounding box center [266, 70] width 10 height 7
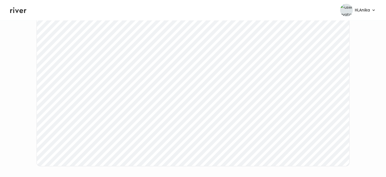
scroll to position [85, 0]
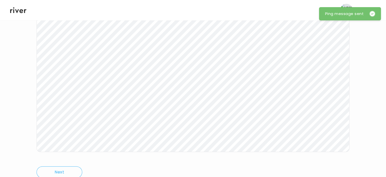
click at [20, 7] on icon at bounding box center [18, 10] width 16 height 8
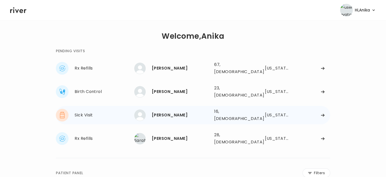
click at [185, 111] on div "Isabella Koether" at bounding box center [181, 114] width 58 height 7
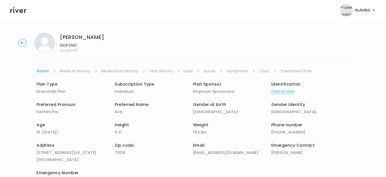
click at [241, 70] on link "Symptoms" at bounding box center [238, 70] width 22 height 7
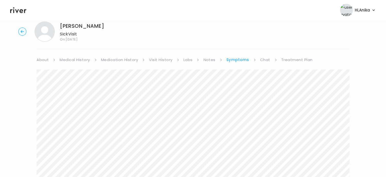
scroll to position [14, 0]
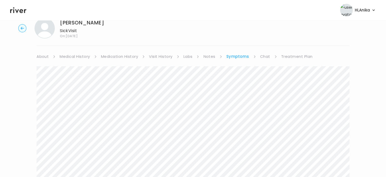
click at [125, 54] on link "Medication History" at bounding box center [119, 56] width 37 height 7
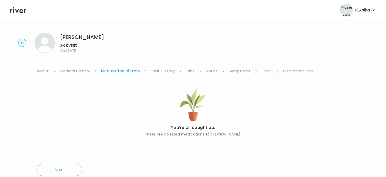
click at [156, 71] on link "Visit History" at bounding box center [162, 70] width 23 height 7
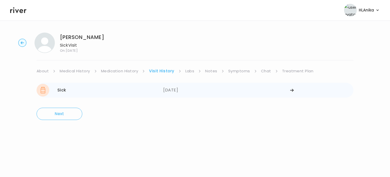
click at [173, 85] on div "09/28/2025" at bounding box center [226, 90] width 127 height 13
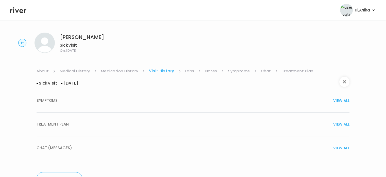
click at [185, 118] on button "TREATMENT PLAN VIEW ALL" at bounding box center [193, 124] width 313 height 24
click at [289, 72] on link "Treatment Plan" at bounding box center [297, 70] width 31 height 7
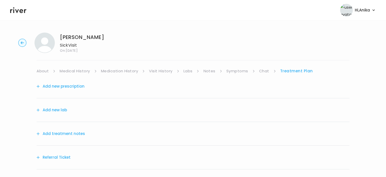
click at [75, 135] on button "Add treatment notes" at bounding box center [61, 133] width 49 height 7
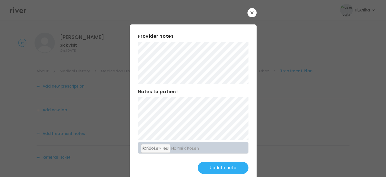
click at [210, 168] on button "Update note" at bounding box center [223, 167] width 51 height 12
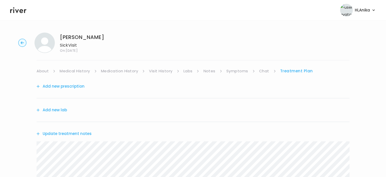
click at [238, 69] on link "Symptoms" at bounding box center [238, 70] width 22 height 7
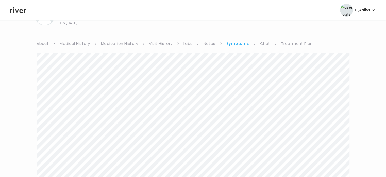
scroll to position [27, 0]
click at [294, 45] on link "Treatment Plan" at bounding box center [296, 43] width 31 height 7
click at [66, 108] on button "Update treatment notes" at bounding box center [64, 105] width 55 height 7
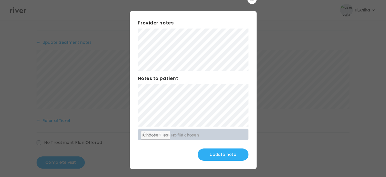
scroll to position [94, 0]
click at [206, 152] on button "Update note" at bounding box center [223, 154] width 51 height 12
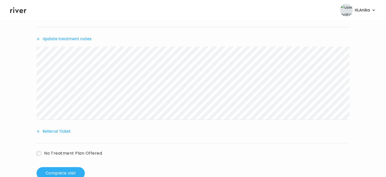
click at [60, 132] on button "Referral Ticket" at bounding box center [54, 131] width 34 height 7
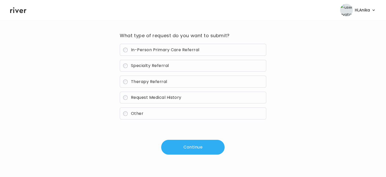
scroll to position [36, 0]
click at [143, 117] on label "Other" at bounding box center [193, 113] width 146 height 12
click at [190, 148] on button "Continue" at bounding box center [193, 147] width 64 height 15
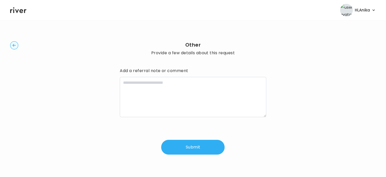
scroll to position [1, 0]
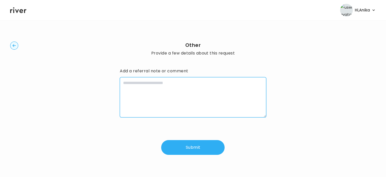
click at [174, 96] on textarea at bounding box center [193, 97] width 146 height 40
type textarea "*"
click at [122, 84] on textarea "**********" at bounding box center [193, 97] width 146 height 40
type textarea "**********"
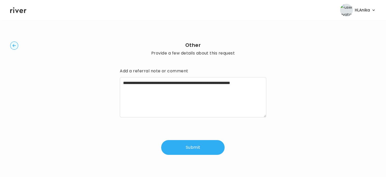
click at [193, 149] on button "Submit" at bounding box center [193, 147] width 64 height 15
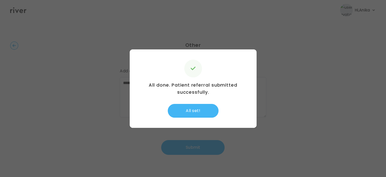
click at [180, 112] on button "All set!" at bounding box center [193, 111] width 51 height 14
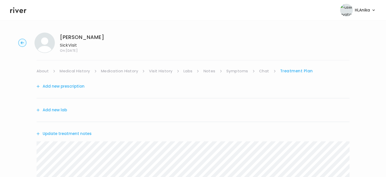
click at [66, 134] on button "Update treatment notes" at bounding box center [64, 133] width 55 height 7
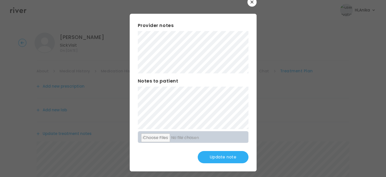
scroll to position [13, 0]
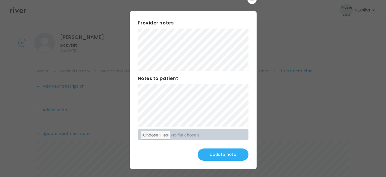
click at [213, 158] on button "Update note" at bounding box center [223, 154] width 51 height 12
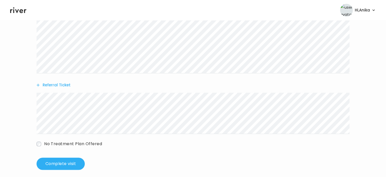
scroll to position [160, 0]
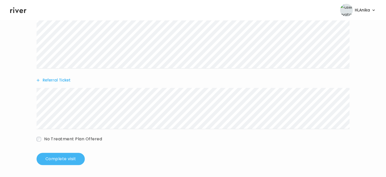
click at [66, 156] on button "Complete visit" at bounding box center [61, 158] width 48 height 12
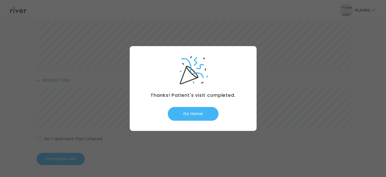
click at [190, 115] on button "Go Home" at bounding box center [193, 114] width 51 height 14
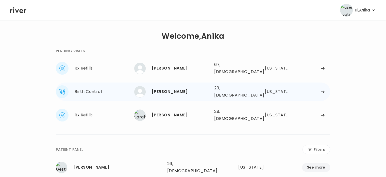
click at [170, 88] on div "[PERSON_NAME]" at bounding box center [181, 91] width 58 height 7
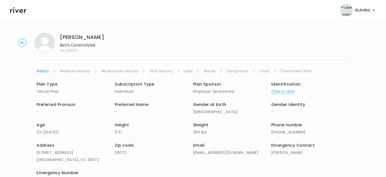
click at [283, 91] on button "Click to view" at bounding box center [283, 91] width 23 height 7
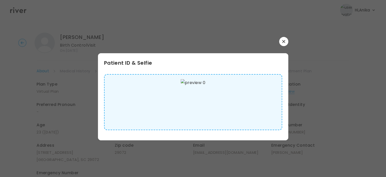
click at [284, 39] on button "button" at bounding box center [283, 41] width 9 height 9
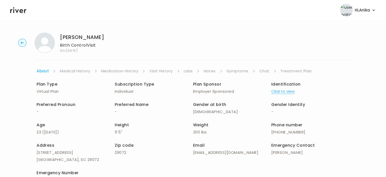
click at [76, 73] on link "Medical History" at bounding box center [75, 70] width 30 height 7
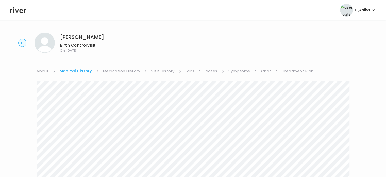
click at [124, 70] on link "Medication History" at bounding box center [121, 70] width 37 height 7
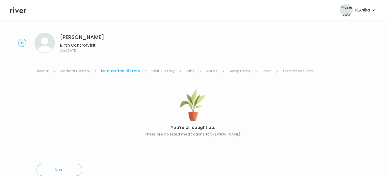
click at [163, 73] on link "Visit History" at bounding box center [162, 70] width 23 height 7
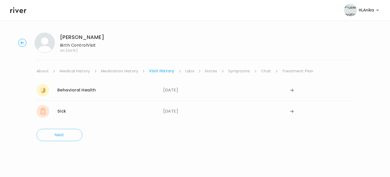
click at [191, 70] on link "Labs" at bounding box center [189, 70] width 9 height 7
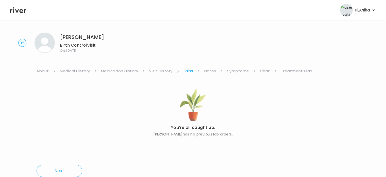
click at [211, 69] on link "Notes" at bounding box center [210, 70] width 12 height 7
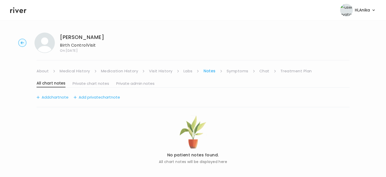
click at [235, 73] on link "Symptoms" at bounding box center [238, 70] width 22 height 7
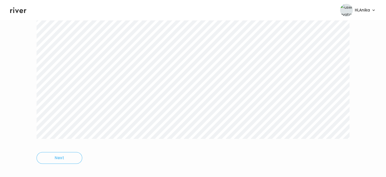
scroll to position [329, 0]
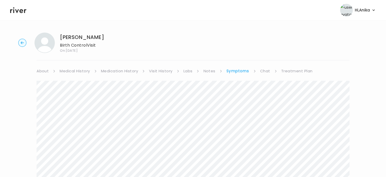
scroll to position [0, 0]
click at [261, 69] on link "Chat" at bounding box center [265, 70] width 10 height 7
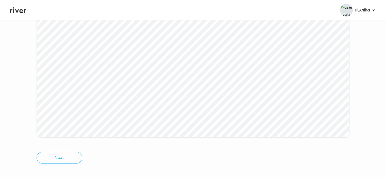
scroll to position [105, 0]
click at [281, 175] on main "[PERSON_NAME] Birth Control Visit On: [DATE] About Medical History Medication H…" at bounding box center [193, 46] width 386 height 262
click at [2, 90] on div "[PERSON_NAME] Birth Control Visit On: [DATE] About Medical History Medication H…" at bounding box center [193, 63] width 386 height 246
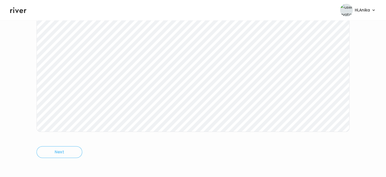
click at [17, 94] on div "[PERSON_NAME] Birth Control Visit On: [DATE] About Medical History Medication H…" at bounding box center [193, 46] width 386 height 246
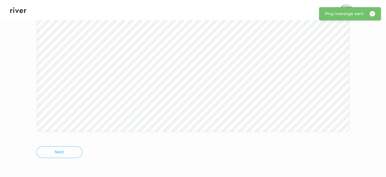
click at [19, 8] on icon at bounding box center [18, 10] width 16 height 8
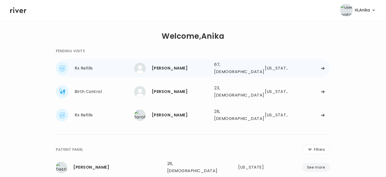
click at [175, 68] on div "[PERSON_NAME]" at bounding box center [181, 68] width 58 height 7
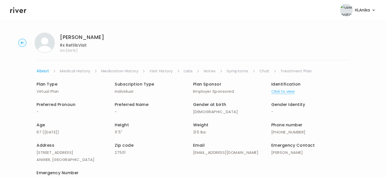
click at [278, 93] on button "Click to view" at bounding box center [283, 91] width 23 height 7
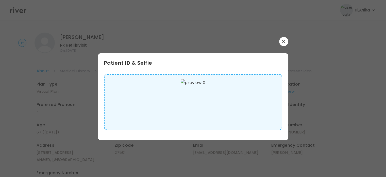
click at [285, 41] on icon "button" at bounding box center [283, 41] width 3 height 3
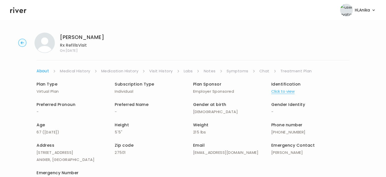
click at [233, 72] on link "Symptoms" at bounding box center [238, 70] width 22 height 7
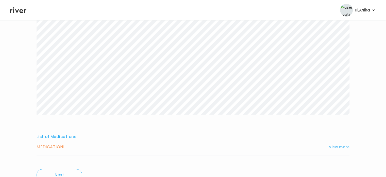
scroll to position [62, 0]
click at [342, 146] on button "View more" at bounding box center [339, 146] width 21 height 6
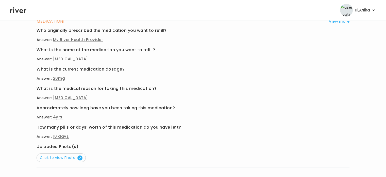
scroll to position [190, 0]
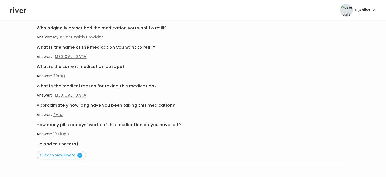
click at [70, 154] on span "Click to view Photo" at bounding box center [61, 154] width 43 height 5
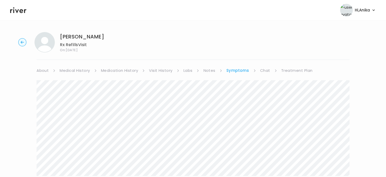
scroll to position [0, 0]
click at [265, 68] on link "Chat" at bounding box center [265, 70] width 10 height 7
click at [135, 71] on link "Medication History" at bounding box center [119, 70] width 37 height 7
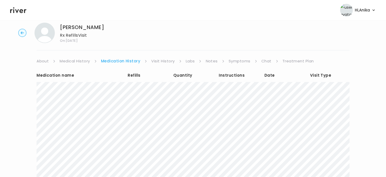
scroll to position [20, 0]
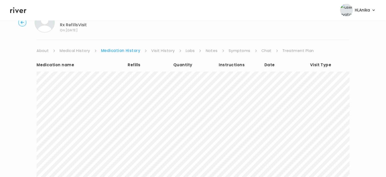
click at [240, 53] on link "Symptoms" at bounding box center [240, 50] width 22 height 7
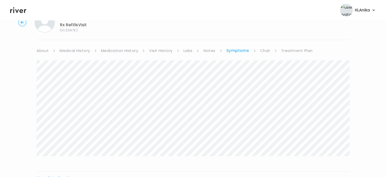
click at [286, 55] on div "List of Medications MEDICATION I View more Who originally prescribed the medica…" at bounding box center [193, 141] width 313 height 175
click at [291, 50] on link "Treatment Plan" at bounding box center [296, 50] width 31 height 7
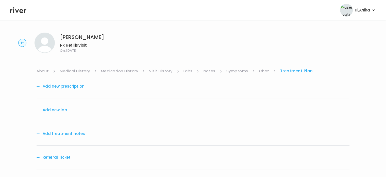
click at [81, 133] on button "Add treatment notes" at bounding box center [61, 133] width 49 height 7
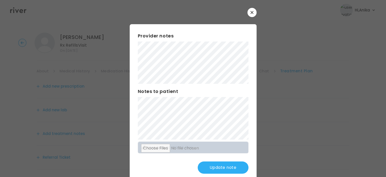
scroll to position [1, 0]
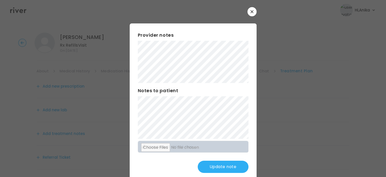
click at [211, 165] on button "Update note" at bounding box center [223, 166] width 51 height 12
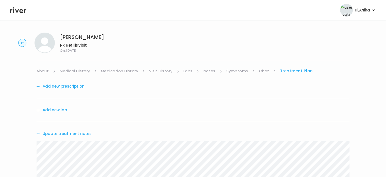
click at [161, 71] on link "Visit History" at bounding box center [160, 70] width 23 height 7
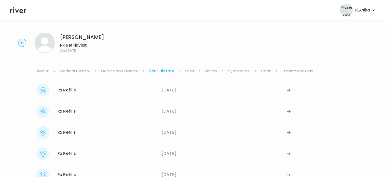
click at [131, 72] on link "Medication History" at bounding box center [119, 70] width 37 height 7
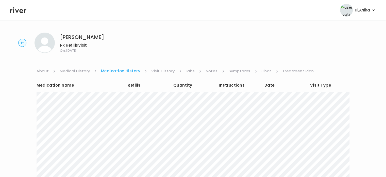
click at [287, 70] on link "Treatment Plan" at bounding box center [298, 70] width 31 height 7
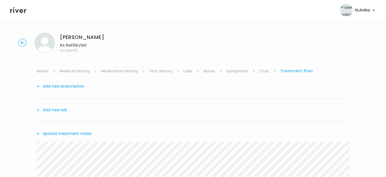
click at [74, 128] on div "Update treatment notes" at bounding box center [193, 133] width 313 height 23
click at [74, 133] on button "Update treatment notes" at bounding box center [64, 133] width 55 height 7
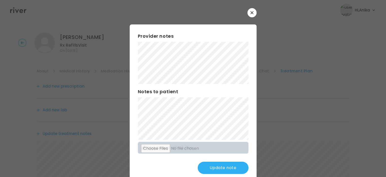
click at [230, 160] on div "Provider notes Notes to patient Click here to attach files Update note" at bounding box center [193, 102] width 127 height 157
click at [229, 160] on div "Provider notes Notes to patient Click here to attach files Update note" at bounding box center [193, 102] width 127 height 157
click at [227, 166] on button "Update note" at bounding box center [223, 167] width 51 height 12
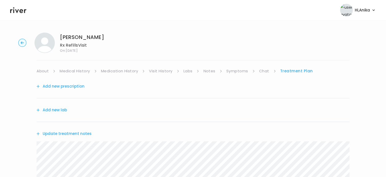
click at [67, 85] on button "Add new prescription" at bounding box center [61, 86] width 48 height 7
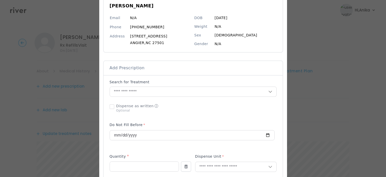
scroll to position [57, 0]
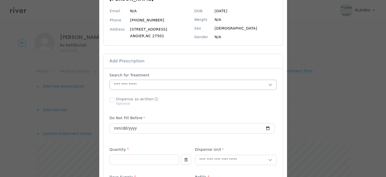
click at [148, 90] on p at bounding box center [193, 90] width 167 height 1
click at [149, 86] on input "text" at bounding box center [189, 85] width 159 height 10
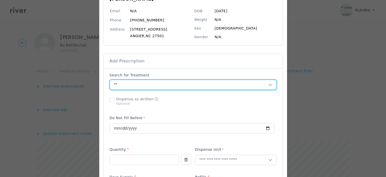
type input "*"
click at [150, 85] on input "text" at bounding box center [189, 85] width 159 height 10
type input "*"
type input "**"
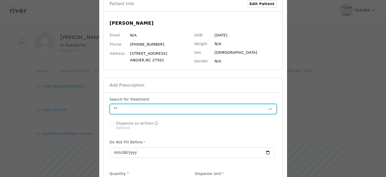
scroll to position [0, 0]
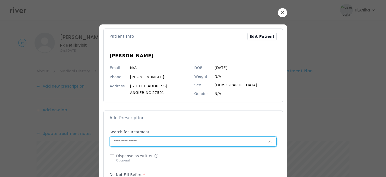
click at [280, 16] on button "button" at bounding box center [282, 12] width 9 height 9
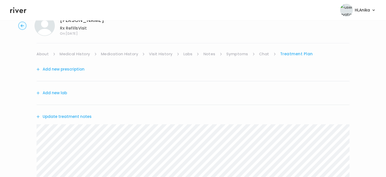
scroll to position [25, 0]
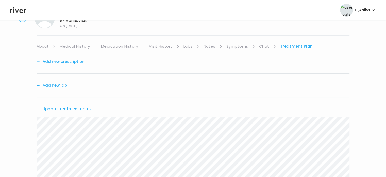
click at [78, 60] on button "Add new prescription" at bounding box center [61, 61] width 48 height 7
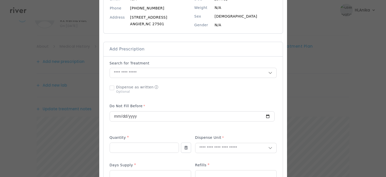
scroll to position [70, 0]
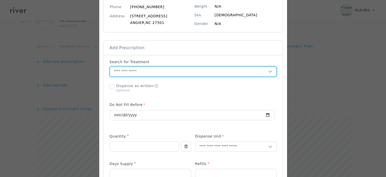
click at [152, 72] on input "text" at bounding box center [189, 72] width 159 height 10
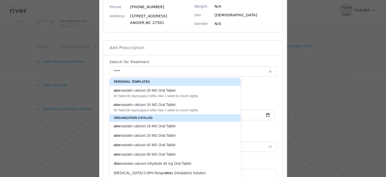
click at [155, 89] on div "ator vastatin calcium 20 MG Oral Tablet" at bounding box center [172, 90] width 117 height 5
type input "**********"
type input "**"
type input "*"
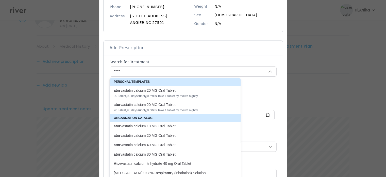
type textarea "**********"
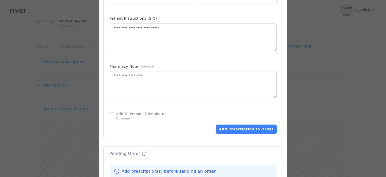
scroll to position [254, 0]
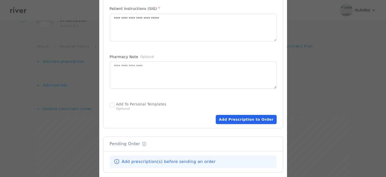
click at [234, 119] on button "Add Prescription to Order" at bounding box center [246, 119] width 61 height 9
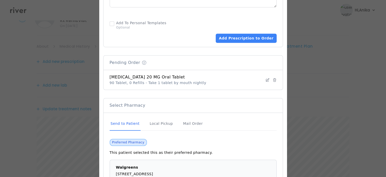
scroll to position [349, 0]
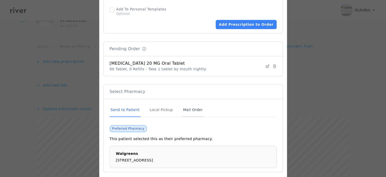
click at [187, 109] on div "Mail Order" at bounding box center [193, 110] width 22 height 14
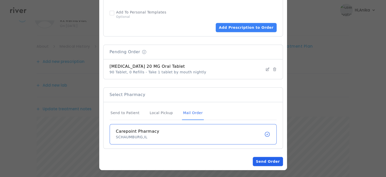
click at [268, 163] on button "Send Order" at bounding box center [268, 160] width 30 height 9
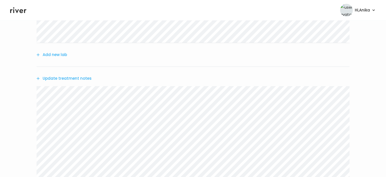
scroll to position [113, 0]
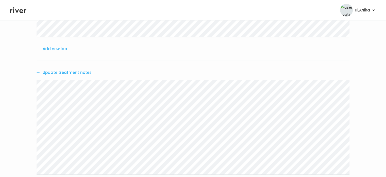
click at [80, 73] on button "Update treatment notes" at bounding box center [64, 72] width 55 height 7
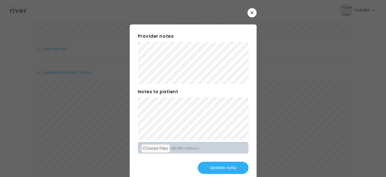
click at [227, 168] on button "Update note" at bounding box center [223, 167] width 51 height 12
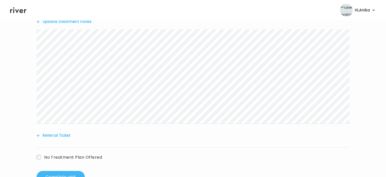
scroll to position [182, 0]
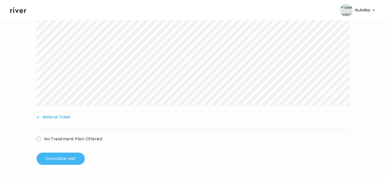
click at [61, 163] on button "Complete visit" at bounding box center [61, 158] width 48 height 12
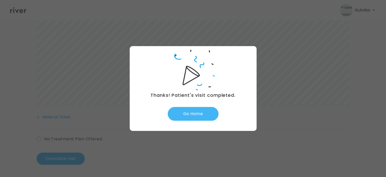
click at [188, 111] on button "Go Home" at bounding box center [193, 114] width 51 height 14
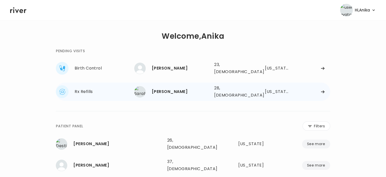
click at [170, 88] on div "[PERSON_NAME]" at bounding box center [181, 91] width 58 height 7
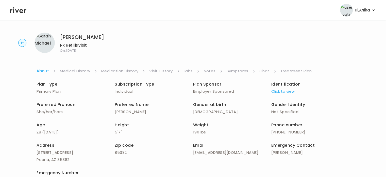
click at [268, 68] on link "Chat" at bounding box center [265, 70] width 10 height 7
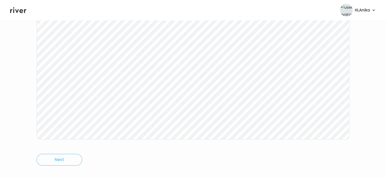
scroll to position [98, 0]
click at [13, 13] on icon at bounding box center [18, 10] width 16 height 8
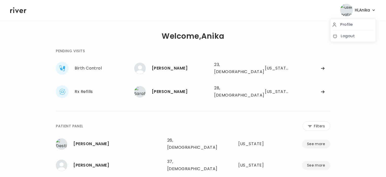
click at [352, 8] on img "button" at bounding box center [346, 10] width 13 height 13
click at [343, 33] on link "Logout" at bounding box center [353, 35] width 41 height 7
